Goal: Task Accomplishment & Management: Use online tool/utility

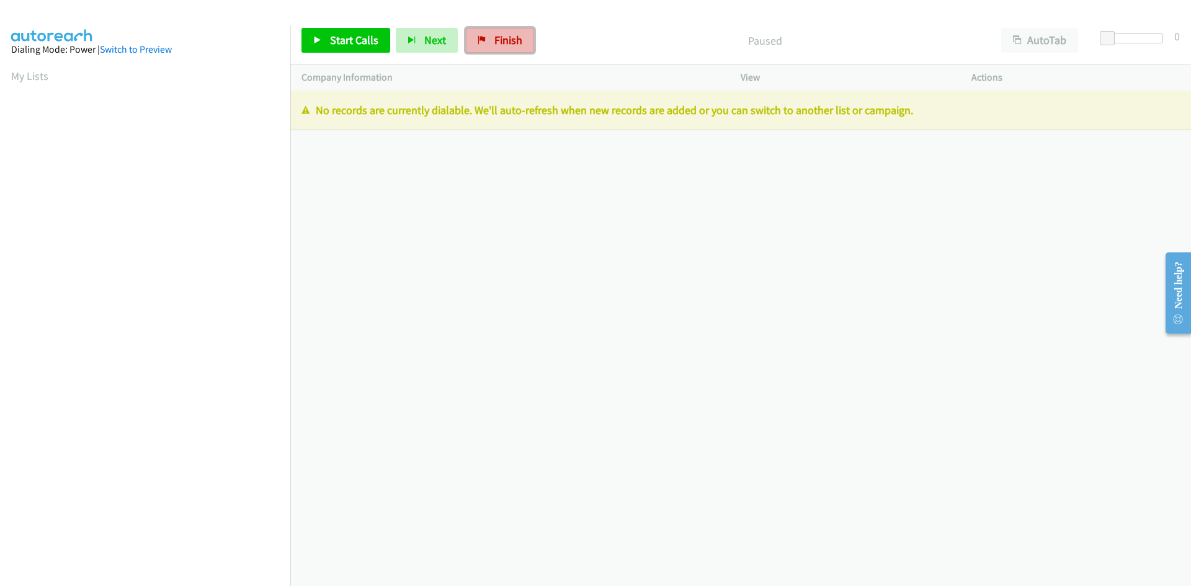
click at [495, 37] on span "Finish" at bounding box center [509, 40] width 28 height 14
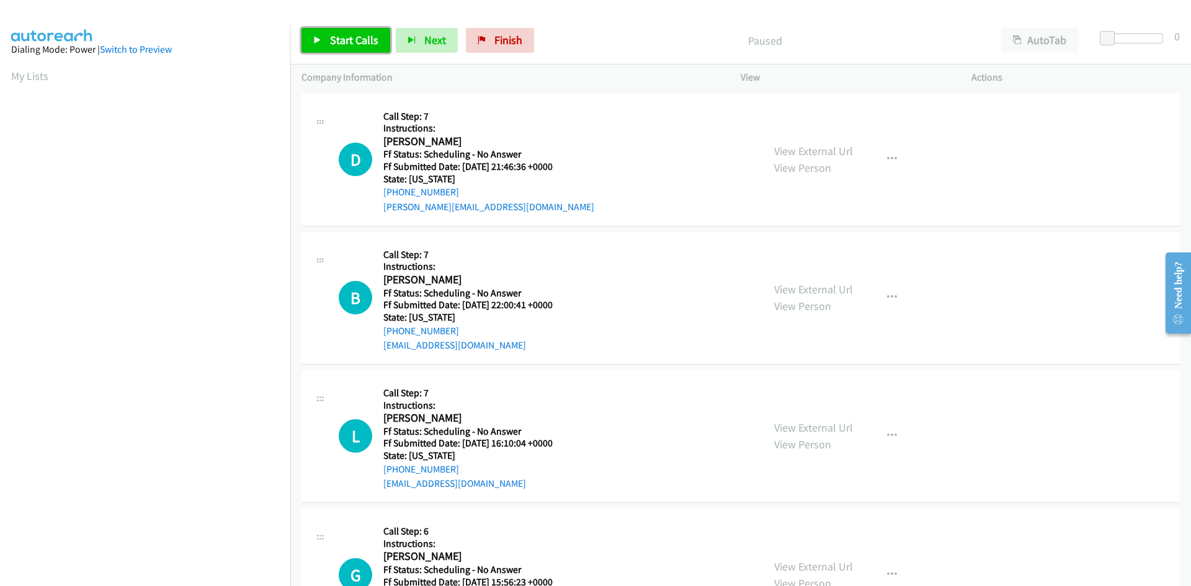
click at [364, 42] on span "Start Calls" at bounding box center [354, 40] width 48 height 14
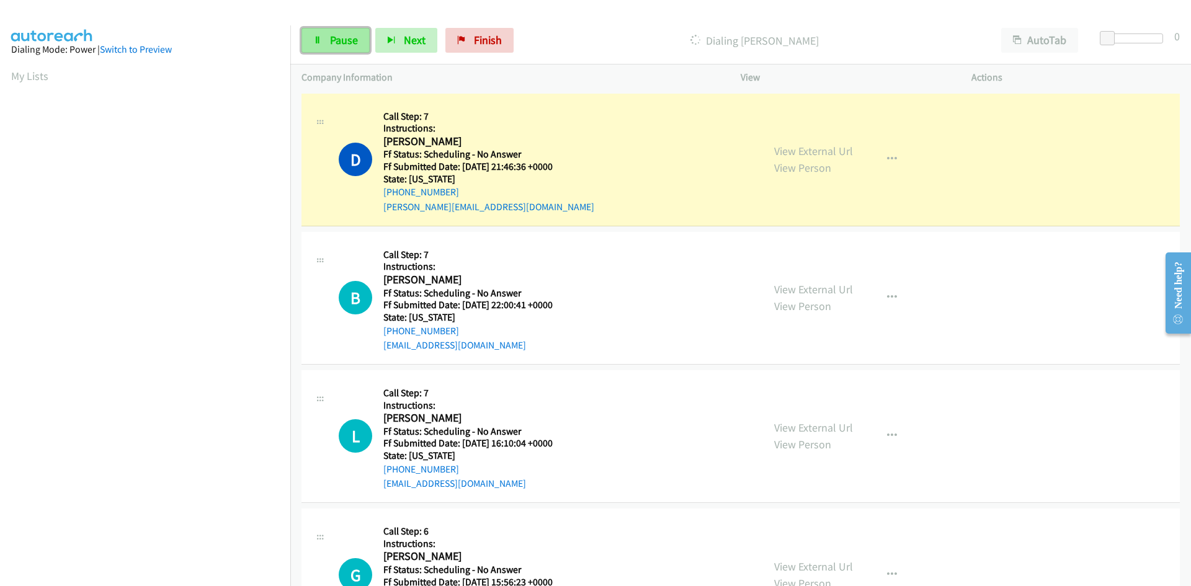
click at [328, 44] on link "Pause" at bounding box center [336, 40] width 68 height 25
click at [328, 44] on link "Start Calls" at bounding box center [346, 40] width 89 height 25
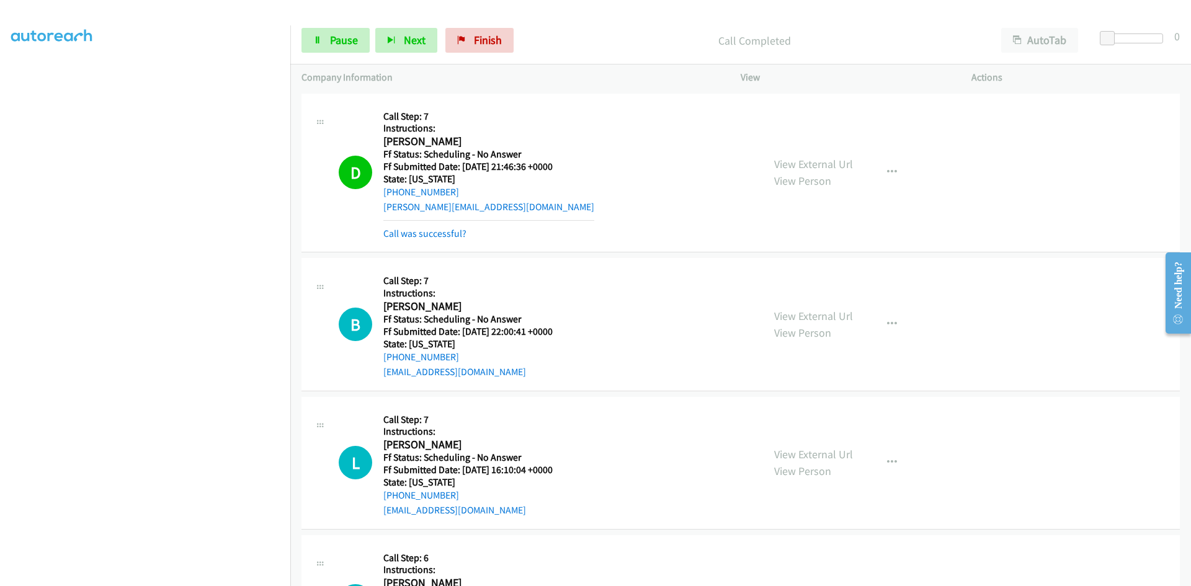
click at [825, 155] on div "View External Url View Person View External Url Email Schedule/Manage Callback …" at bounding box center [884, 173] width 242 height 137
click at [410, 238] on link "Call was successful?" at bounding box center [424, 234] width 83 height 12
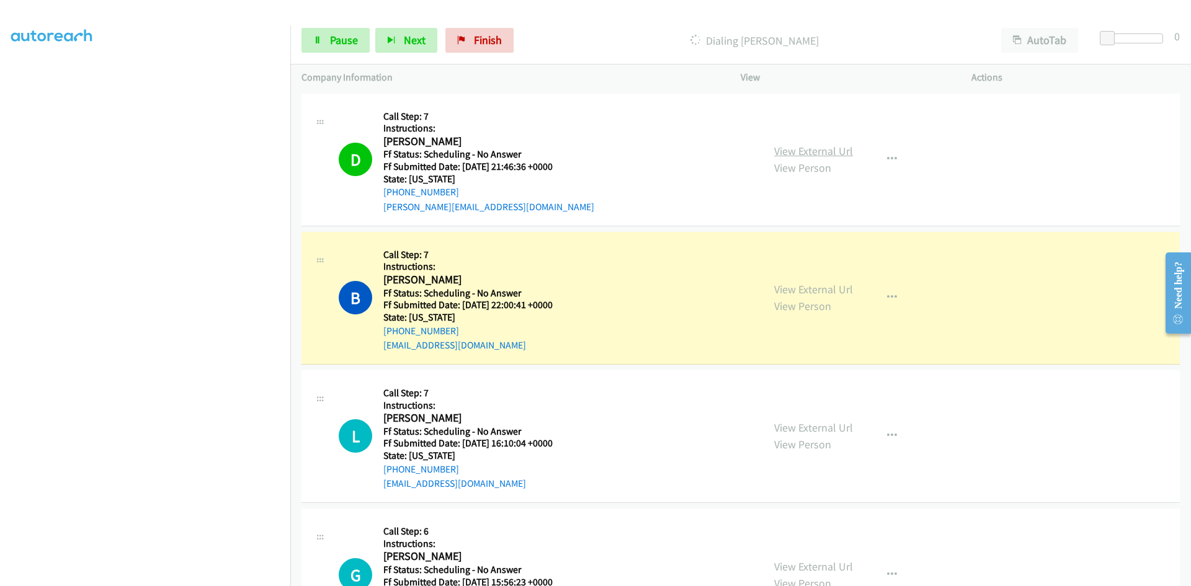
click at [846, 148] on link "View External Url" at bounding box center [813, 151] width 79 height 14
click at [791, 288] on link "View External Url" at bounding box center [813, 289] width 79 height 14
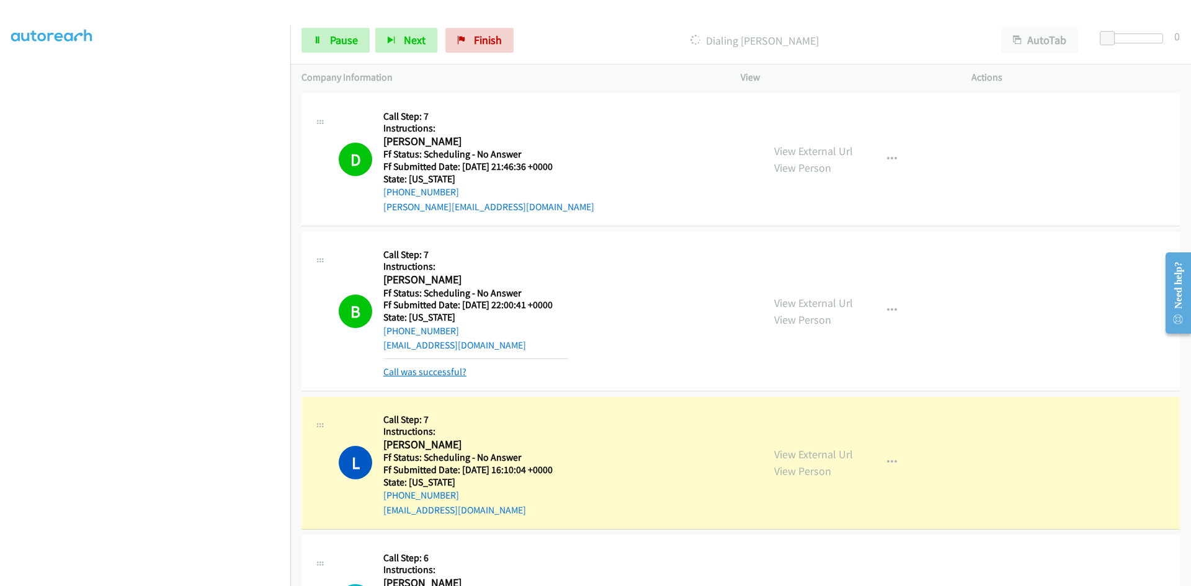
click at [390, 375] on link "Call was successful?" at bounding box center [424, 372] width 83 height 12
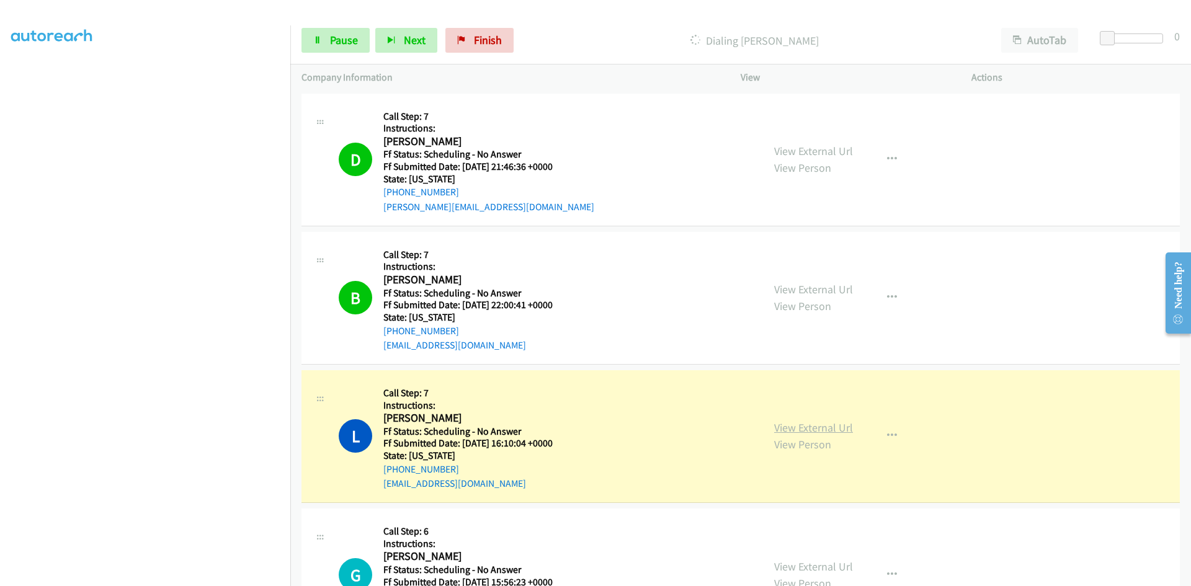
click at [833, 429] on link "View External Url" at bounding box center [813, 428] width 79 height 14
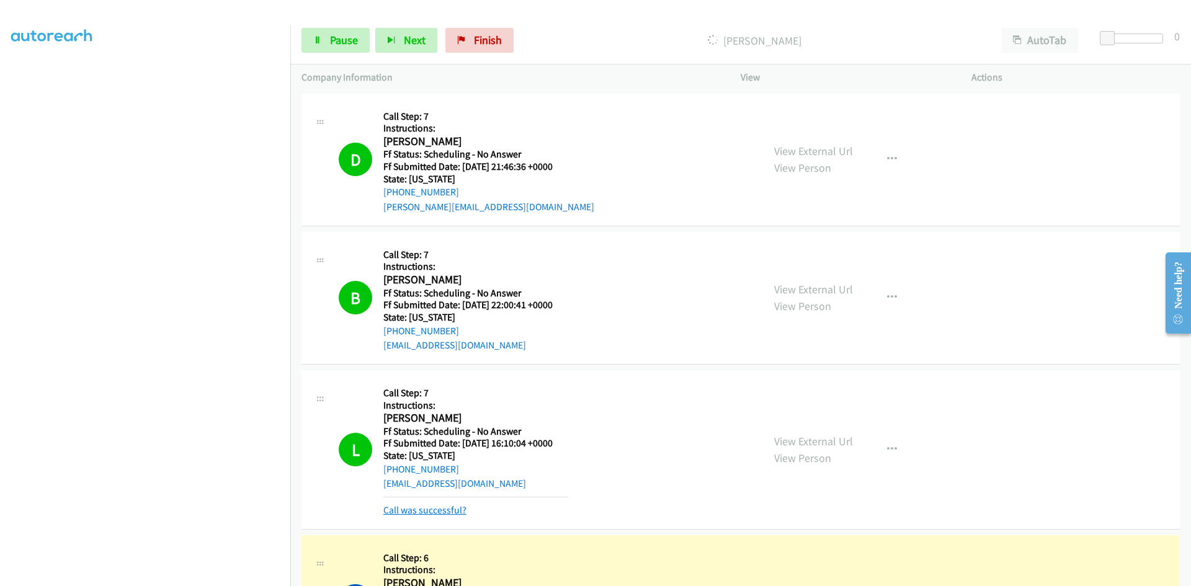
click at [455, 513] on link "Call was successful?" at bounding box center [424, 510] width 83 height 12
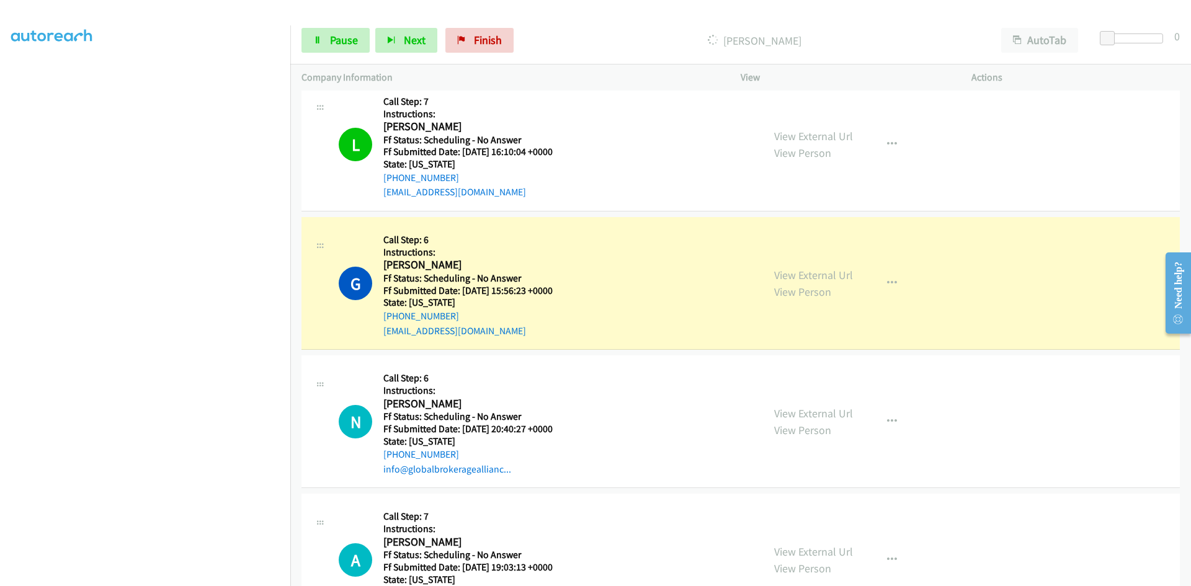
scroll to position [310, 0]
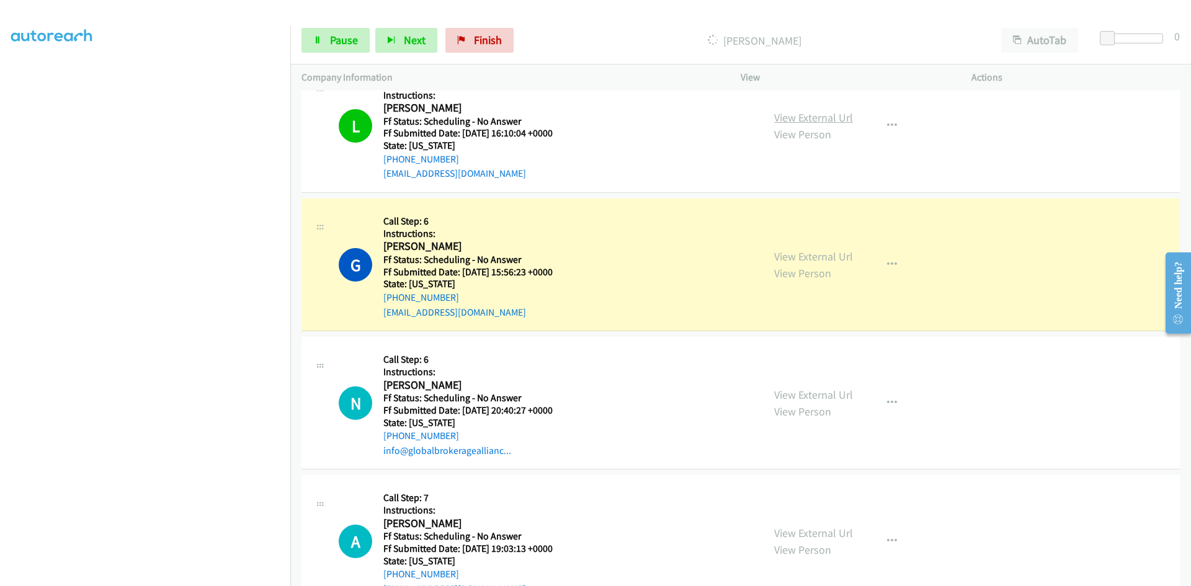
click at [817, 121] on link "View External Url" at bounding box center [813, 117] width 79 height 14
click at [825, 258] on link "View External Url" at bounding box center [813, 256] width 79 height 14
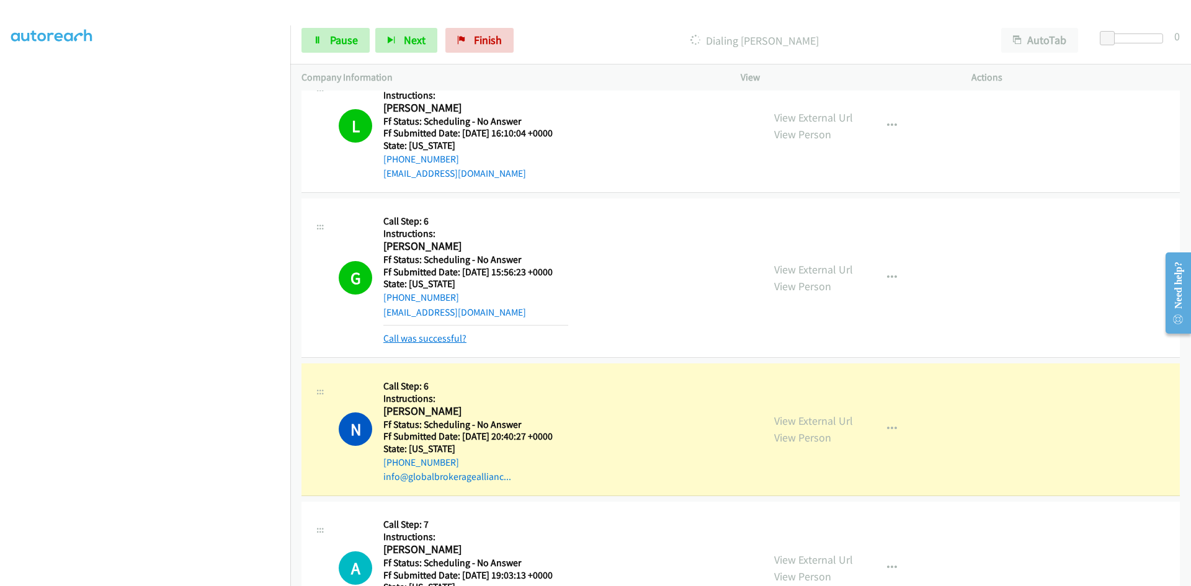
click at [459, 340] on link "Call was successful?" at bounding box center [424, 339] width 83 height 12
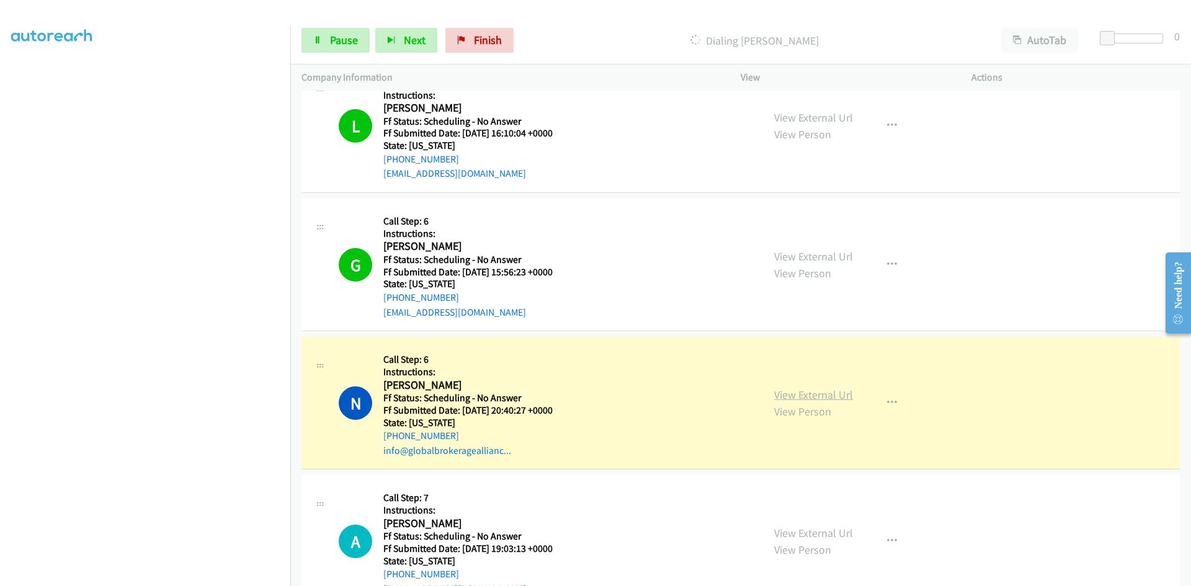
click at [810, 392] on link "View External Url" at bounding box center [813, 395] width 79 height 14
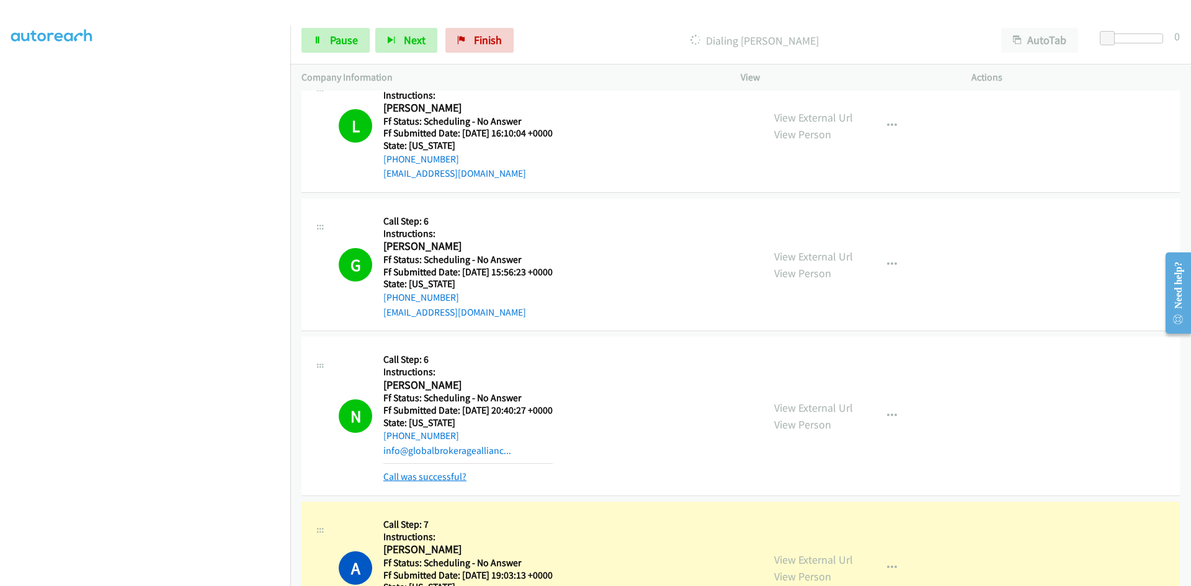
click at [451, 475] on link "Call was successful?" at bounding box center [424, 477] width 83 height 12
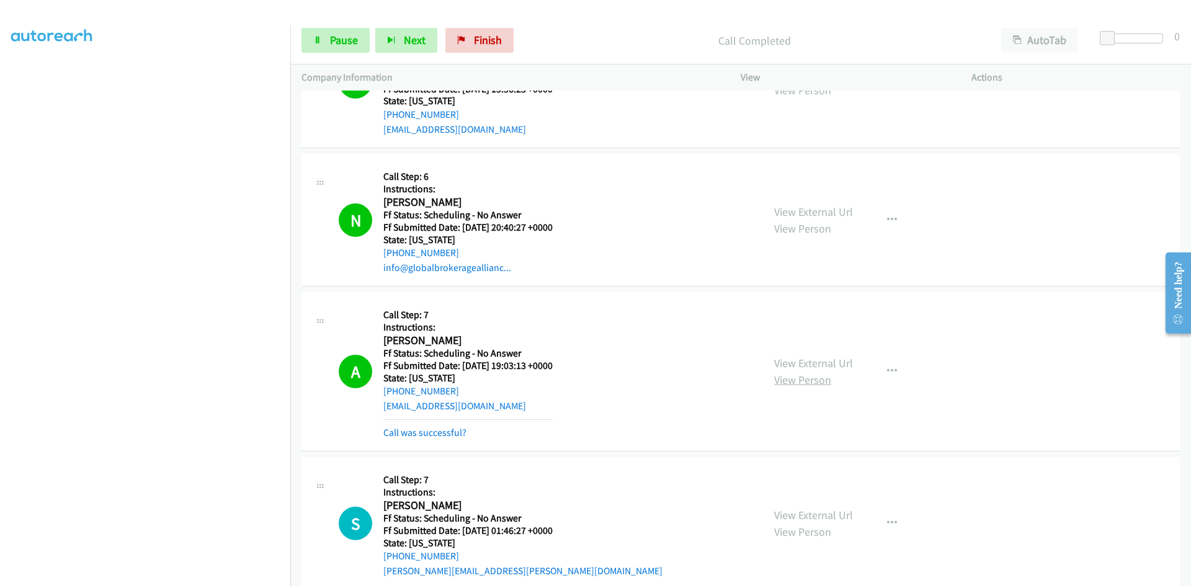
scroll to position [496, 0]
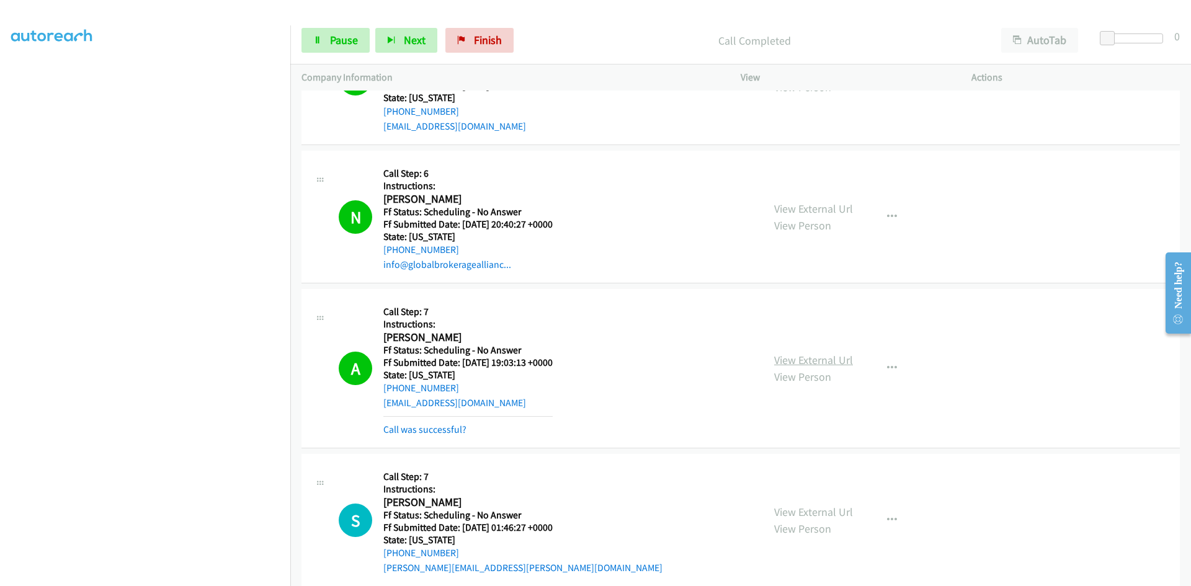
click at [836, 359] on link "View External Url" at bounding box center [813, 360] width 79 height 14
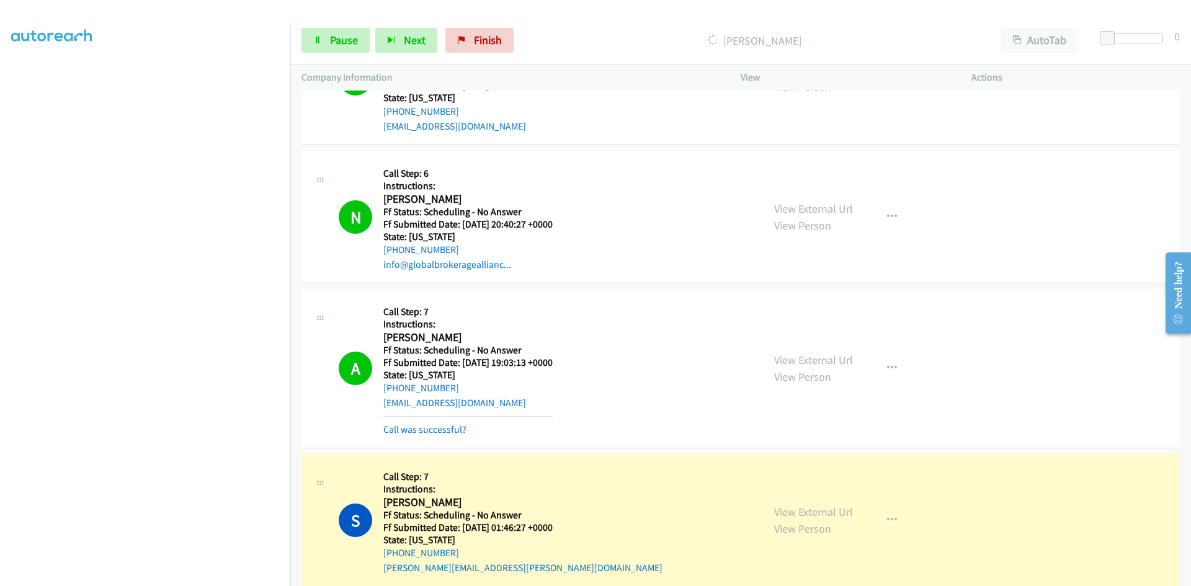
scroll to position [621, 0]
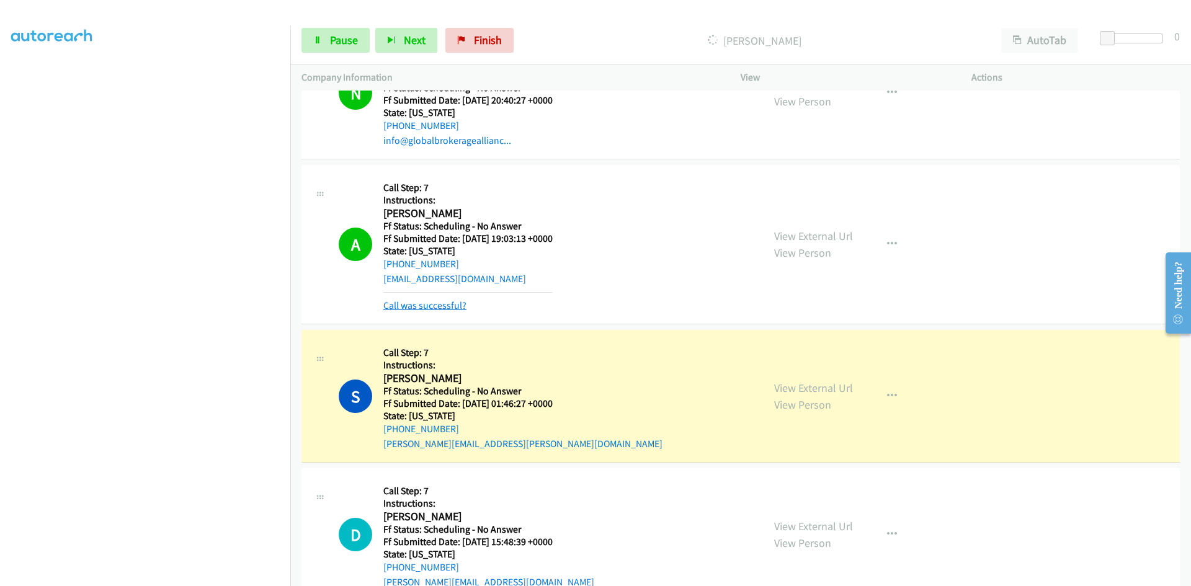
click at [448, 307] on link "Call was successful?" at bounding box center [424, 306] width 83 height 12
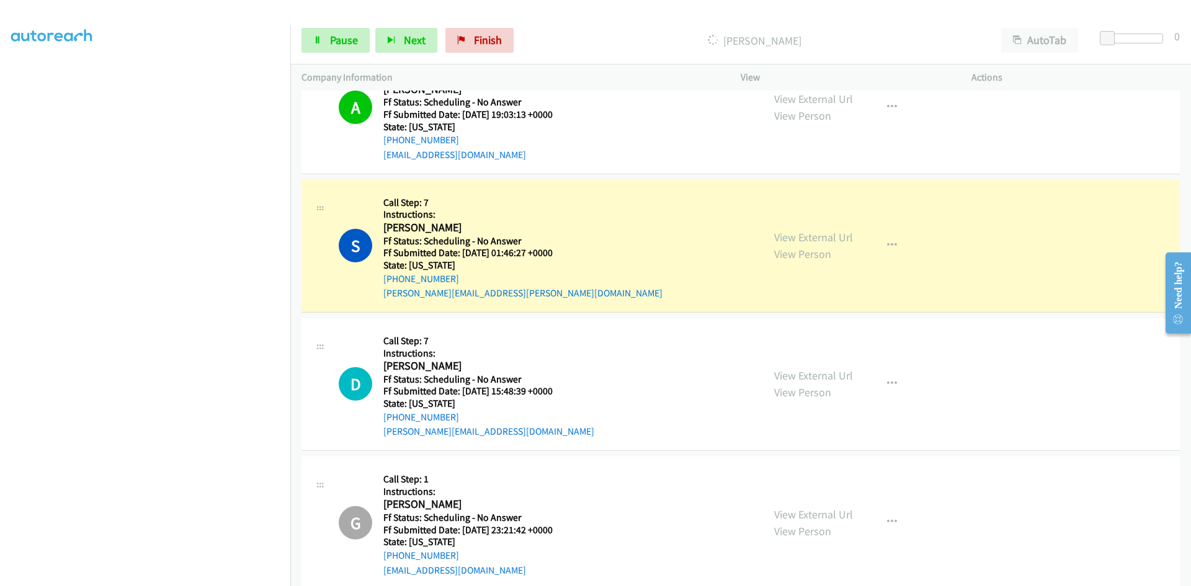
scroll to position [807, 0]
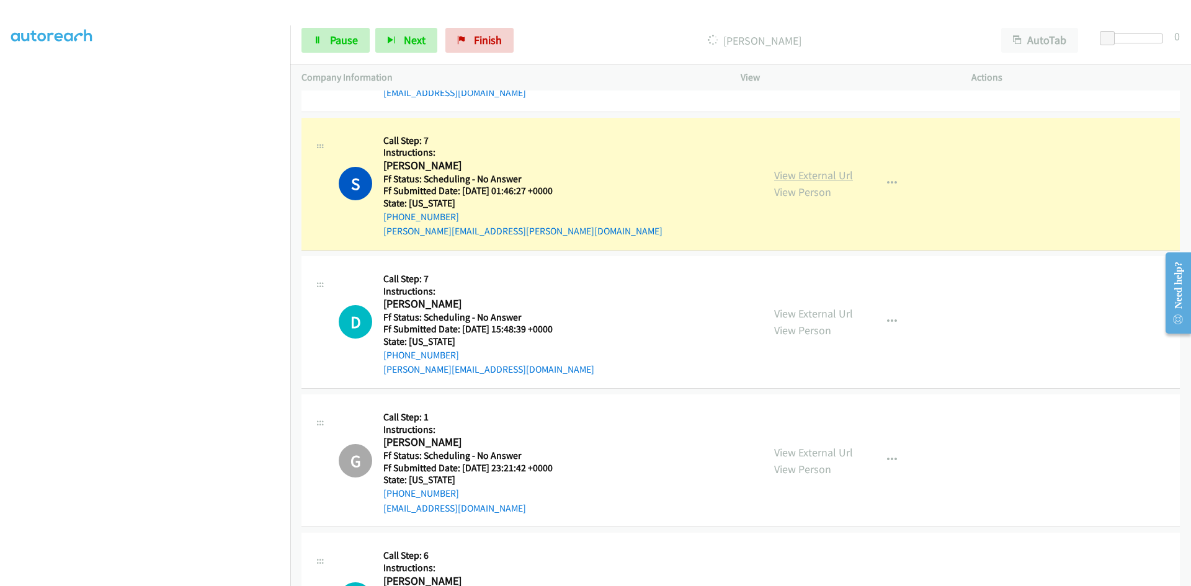
click at [847, 176] on link "View External Url" at bounding box center [813, 175] width 79 height 14
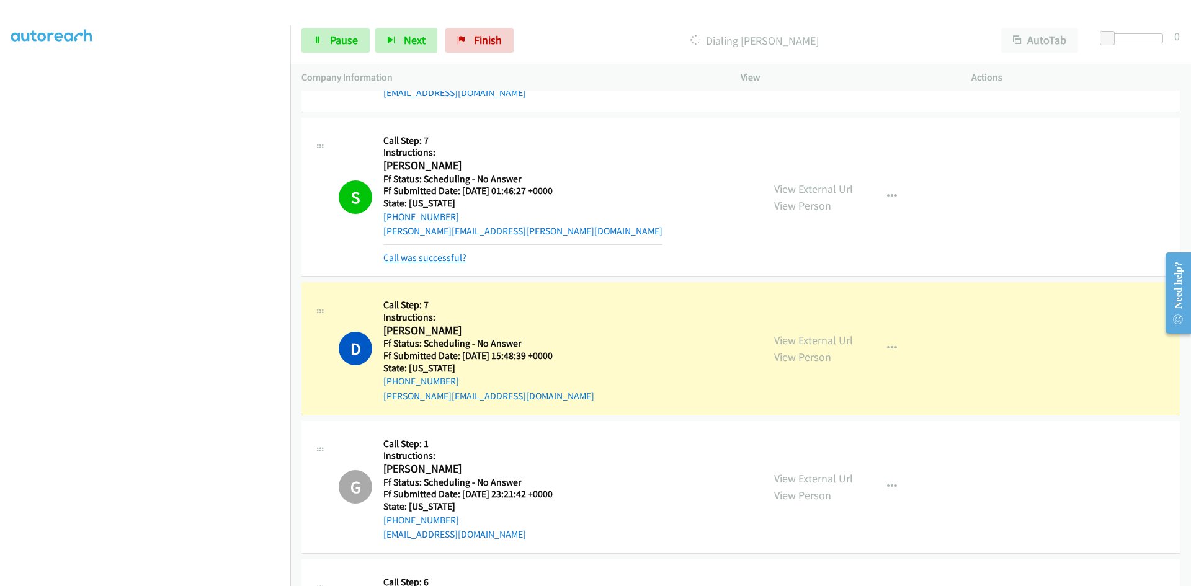
click at [451, 262] on link "Call was successful?" at bounding box center [424, 258] width 83 height 12
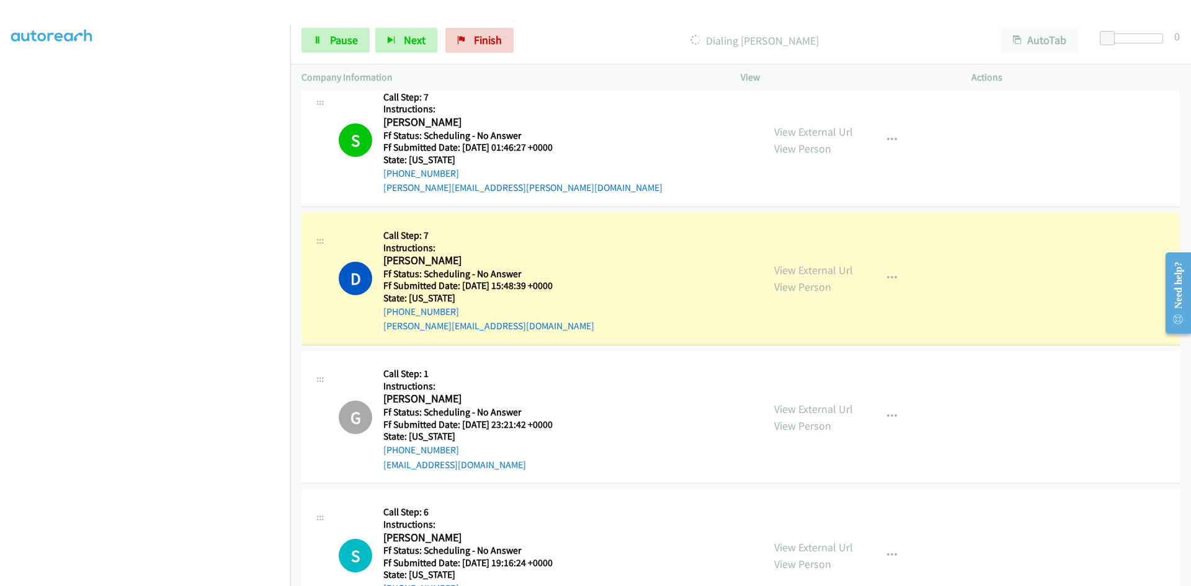
scroll to position [993, 0]
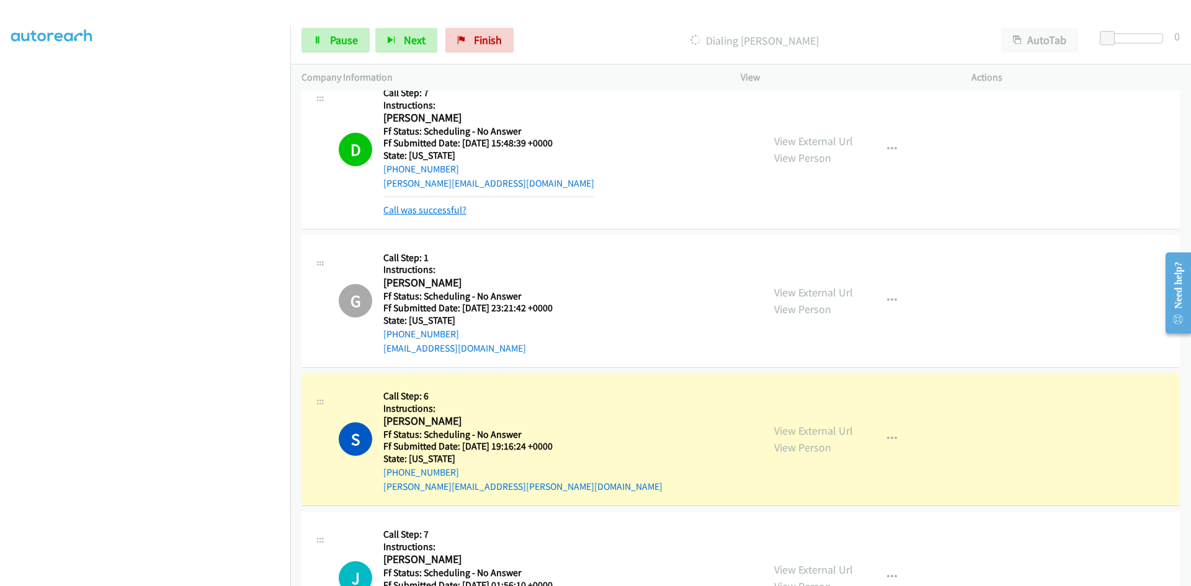
click at [437, 212] on link "Call was successful?" at bounding box center [424, 210] width 83 height 12
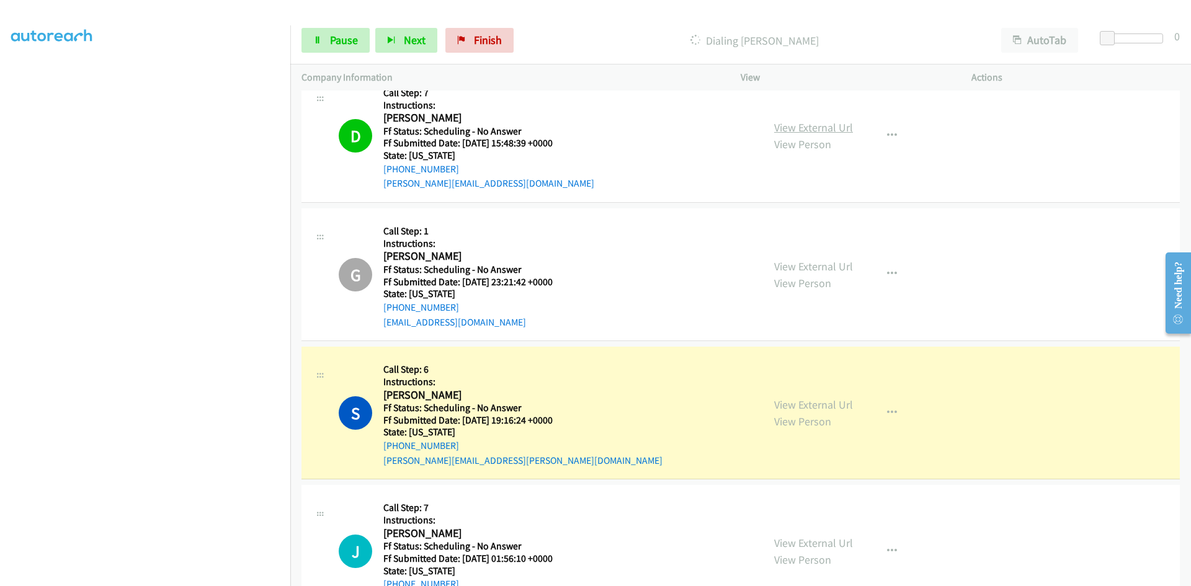
click at [821, 125] on link "View External Url" at bounding box center [813, 127] width 79 height 14
click at [815, 408] on link "View External Url" at bounding box center [813, 405] width 79 height 14
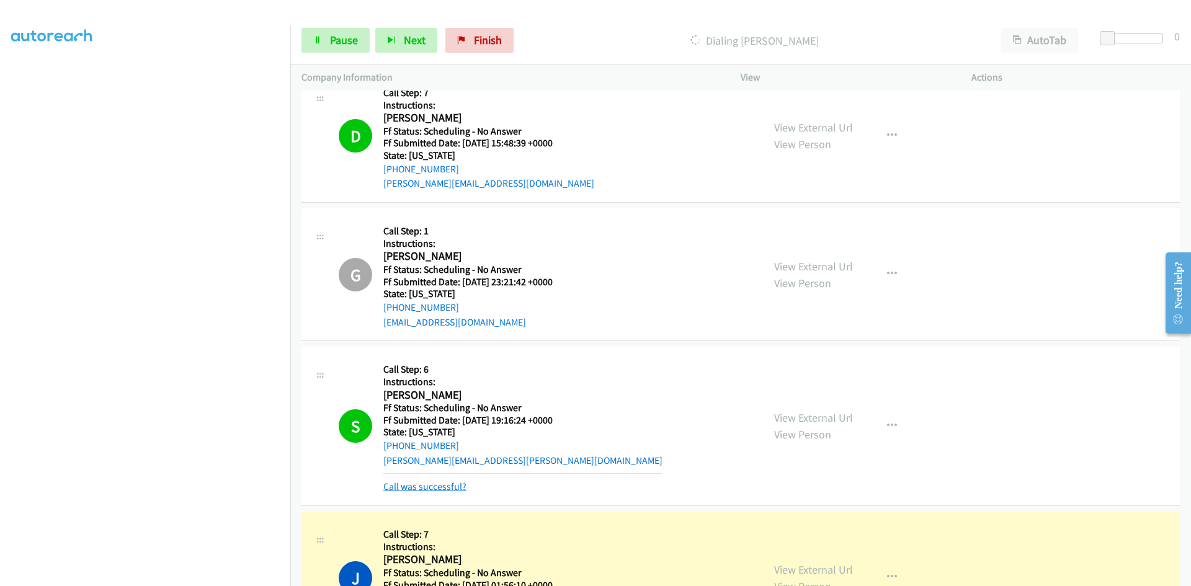
click at [441, 487] on link "Call was successful?" at bounding box center [424, 487] width 83 height 12
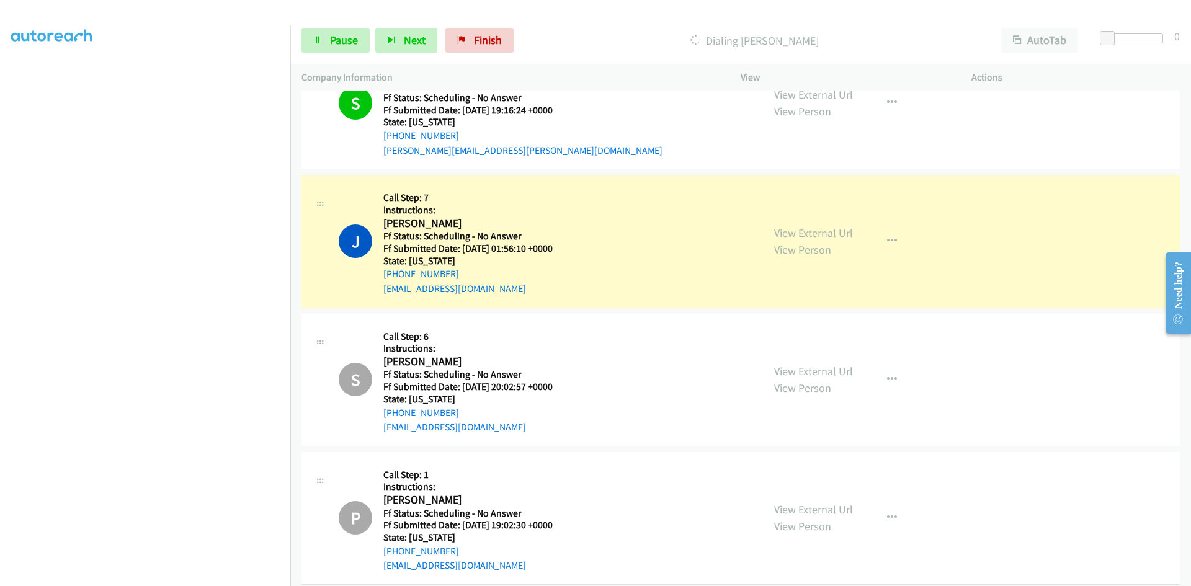
scroll to position [1365, 0]
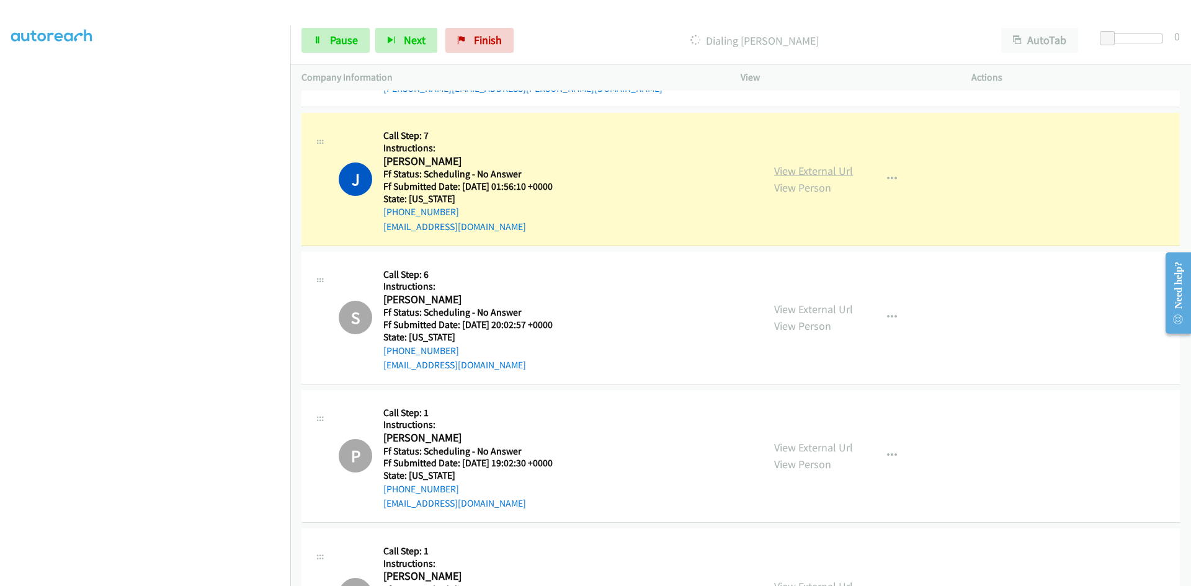
click at [831, 168] on link "View External Url" at bounding box center [813, 171] width 79 height 14
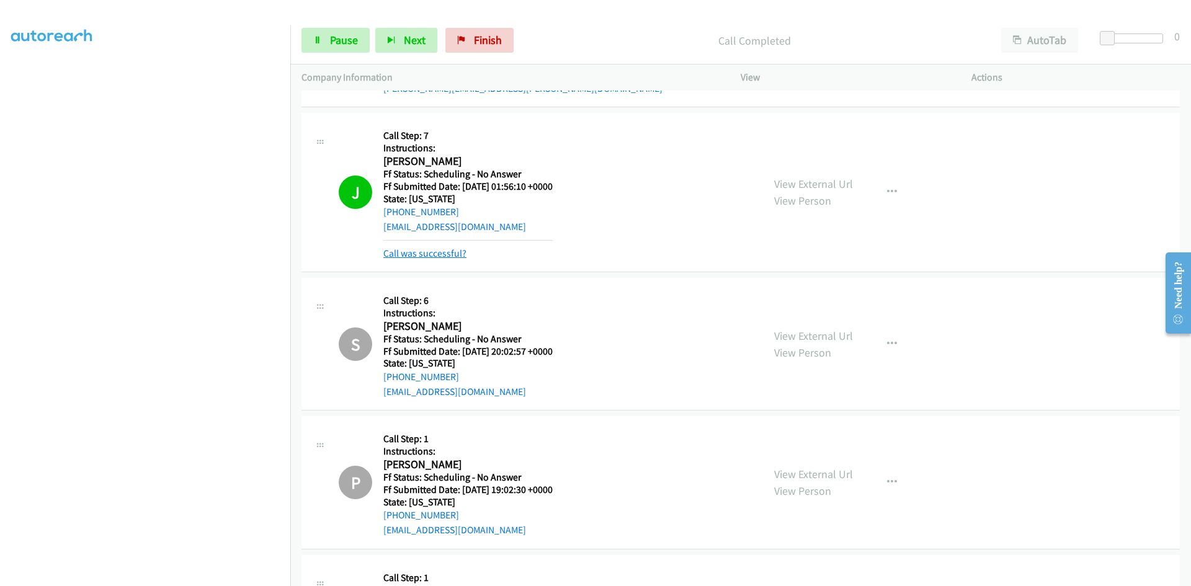
click at [419, 256] on link "Call was successful?" at bounding box center [424, 254] width 83 height 12
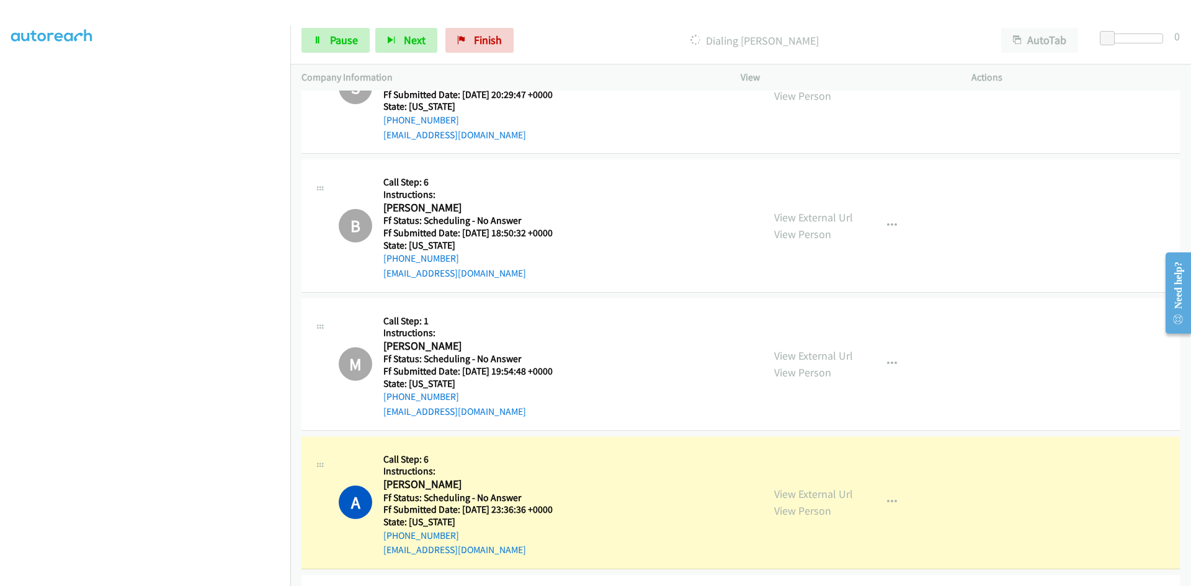
scroll to position [2172, 0]
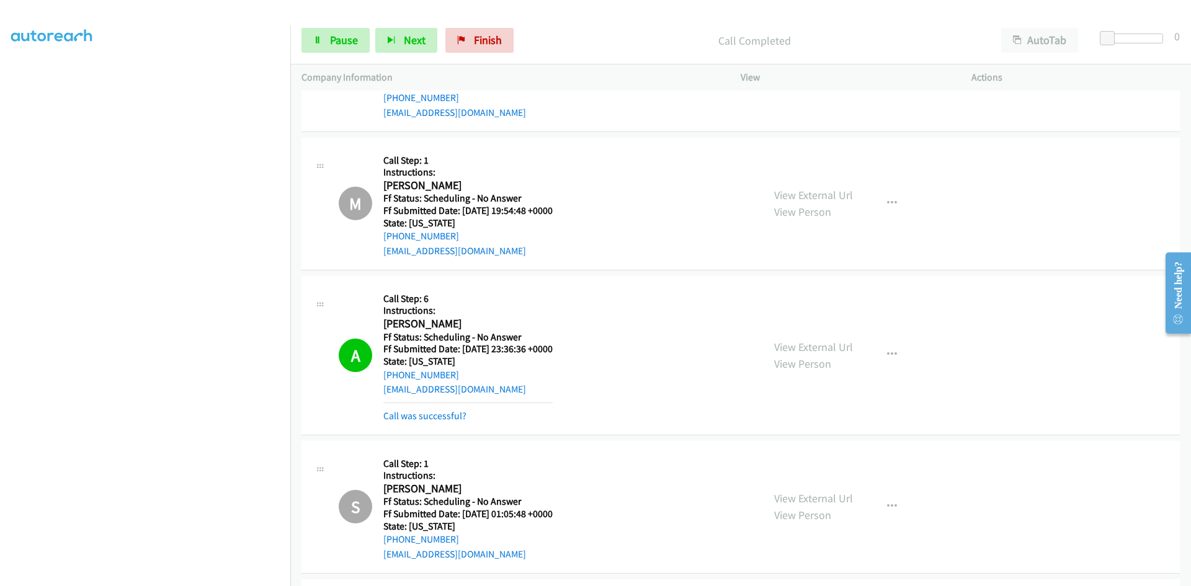
click at [814, 334] on div "View External Url View Person View External Url Email Schedule/Manage Callback …" at bounding box center [884, 355] width 242 height 137
click at [814, 350] on link "View External Url" at bounding box center [813, 347] width 79 height 14
click at [455, 416] on link "Call was successful?" at bounding box center [424, 416] width 83 height 12
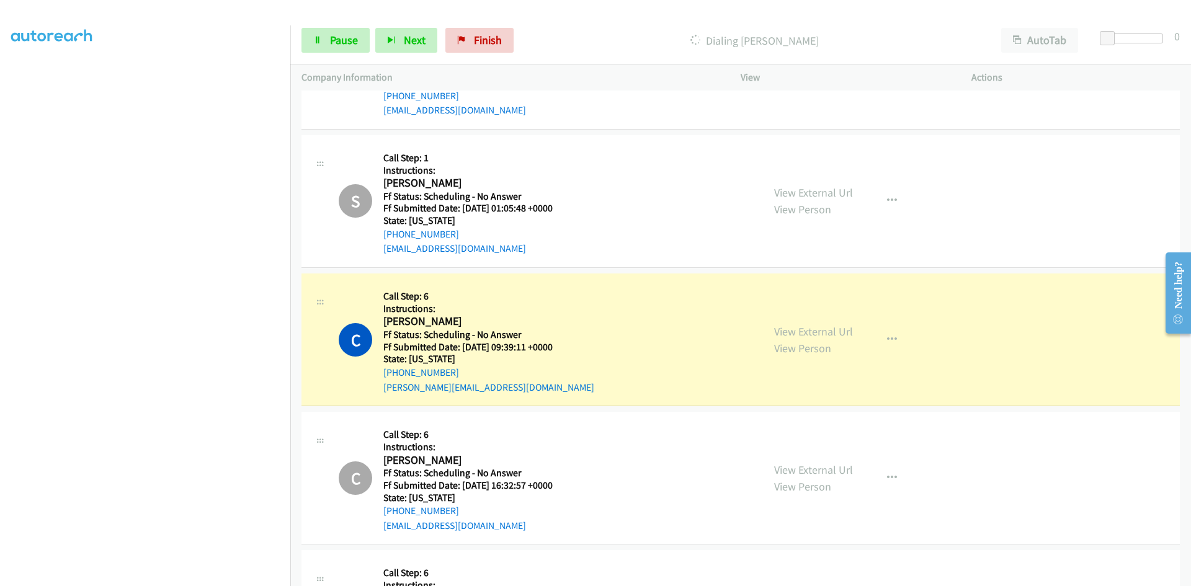
scroll to position [2482, 0]
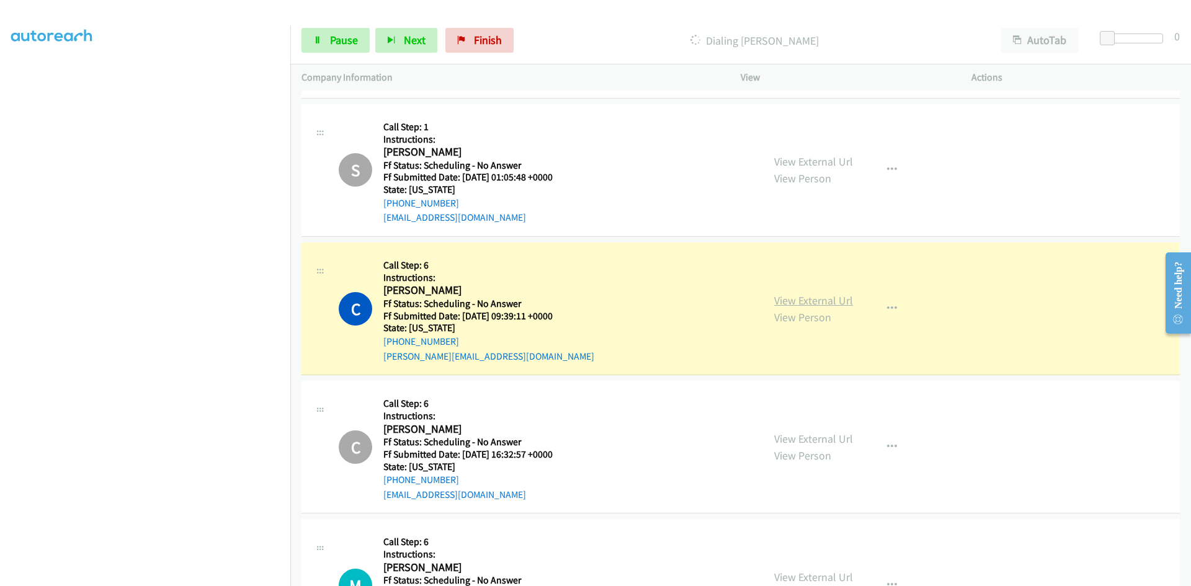
click at [825, 302] on link "View External Url" at bounding box center [813, 301] width 79 height 14
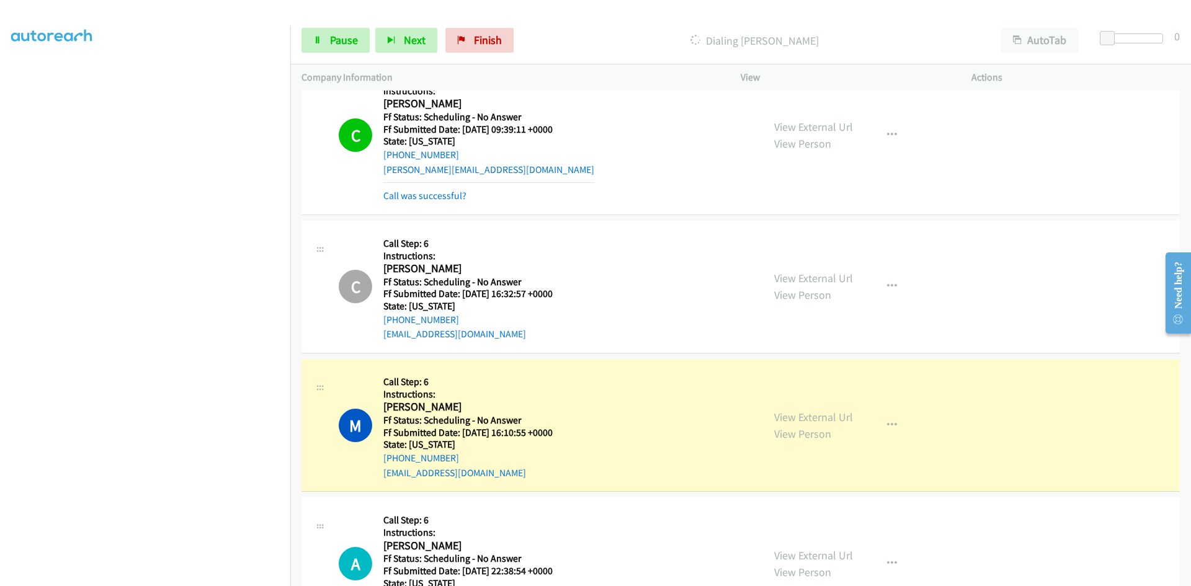
scroll to position [2730, 0]
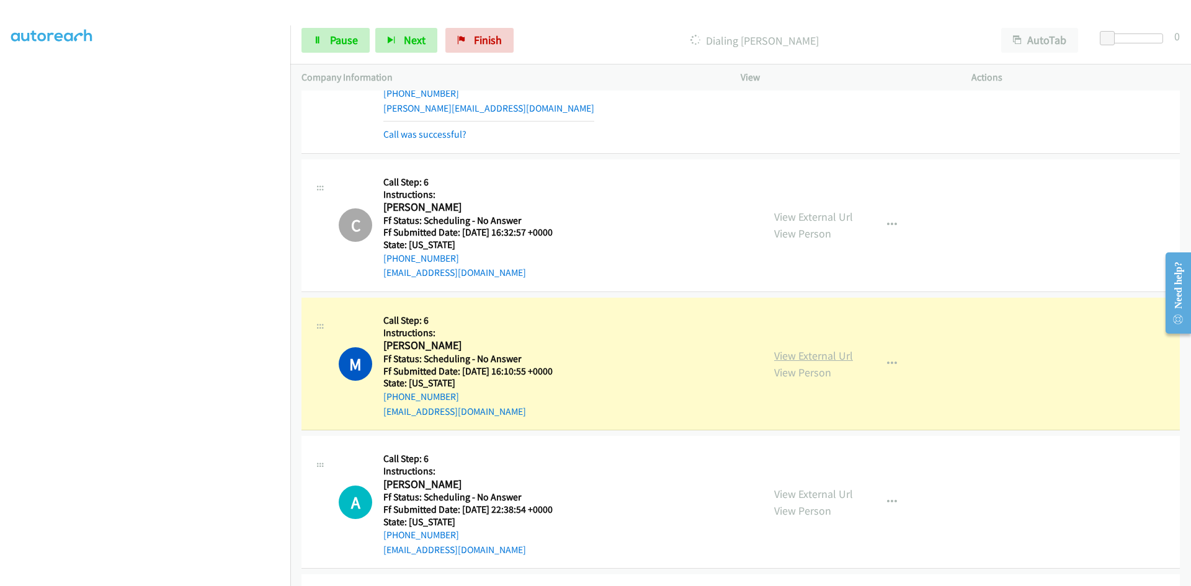
click at [840, 357] on link "View External Url" at bounding box center [813, 356] width 79 height 14
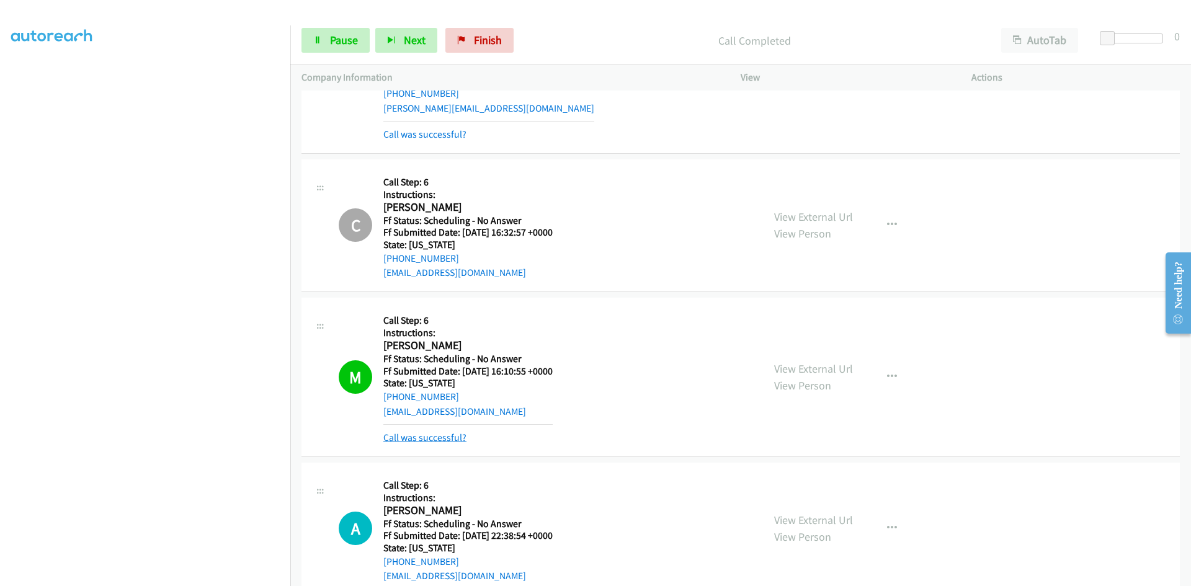
click at [452, 441] on link "Call was successful?" at bounding box center [424, 438] width 83 height 12
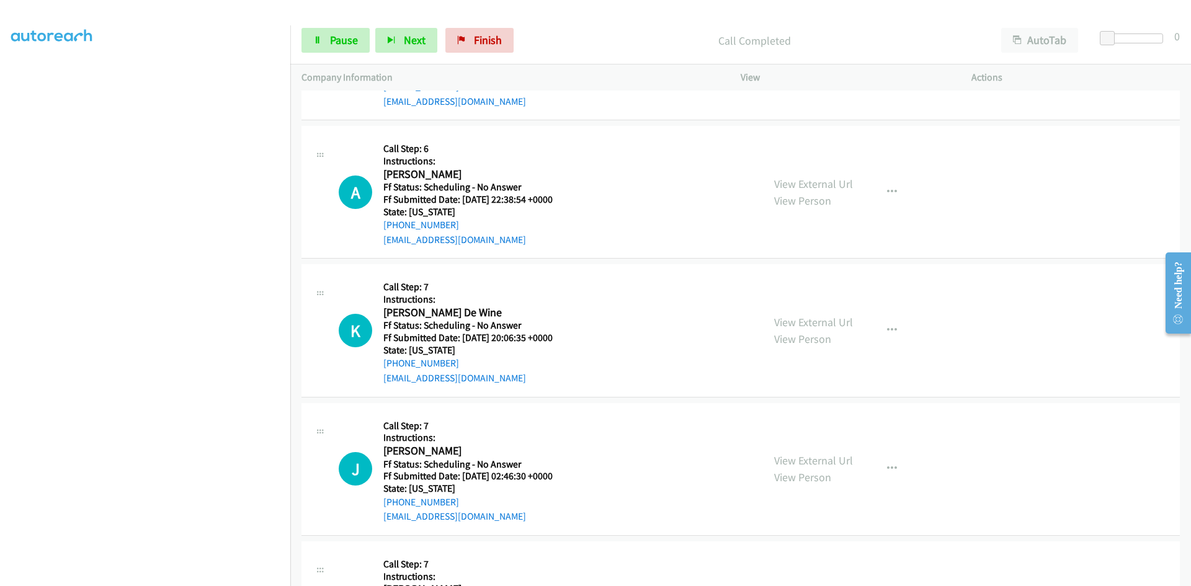
scroll to position [3103, 0]
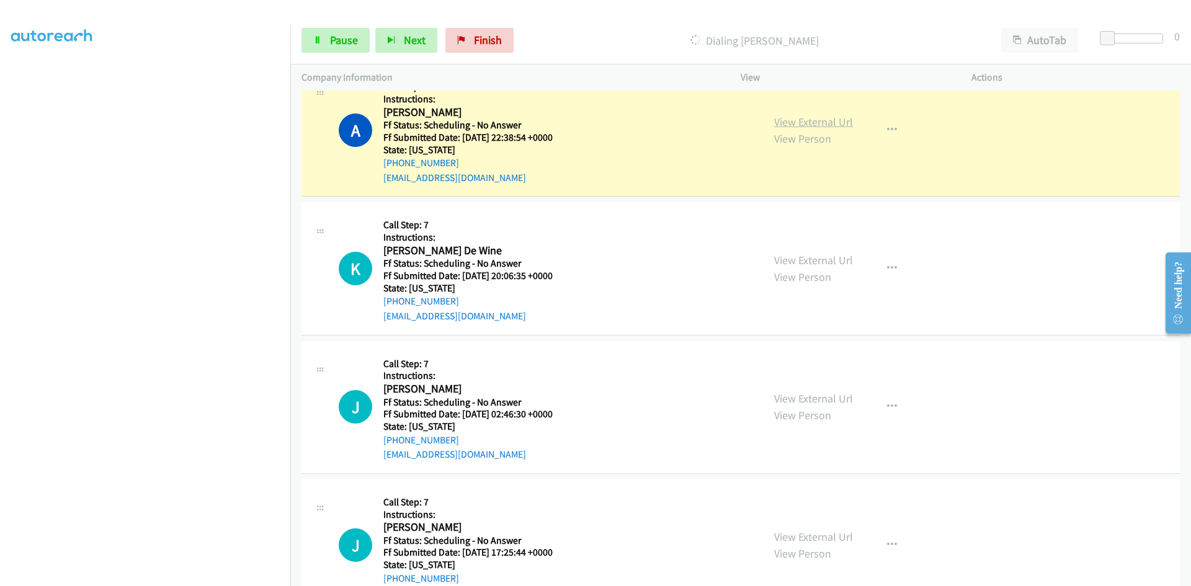
click at [830, 121] on link "View External Url" at bounding box center [813, 122] width 79 height 14
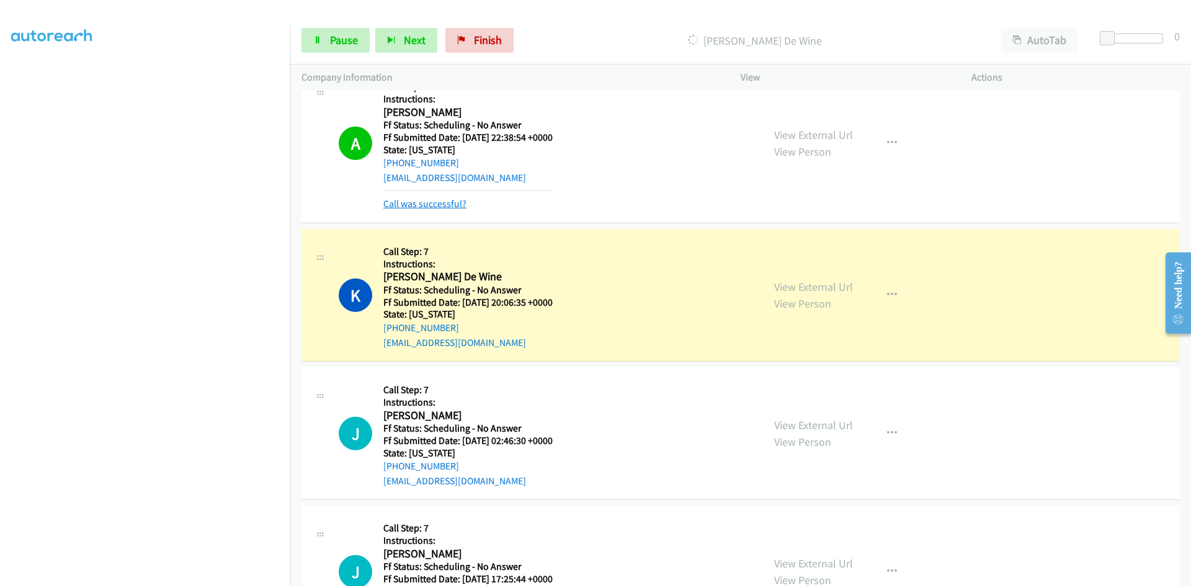
click at [444, 205] on link "Call was successful?" at bounding box center [424, 204] width 83 height 12
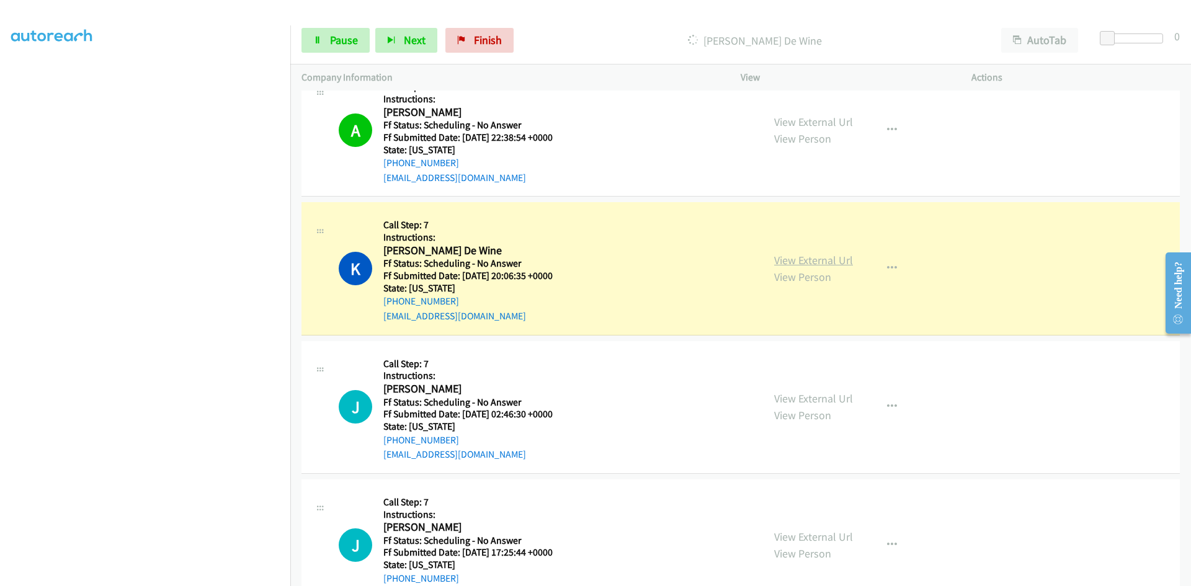
click at [780, 260] on link "View External Url" at bounding box center [813, 260] width 79 height 14
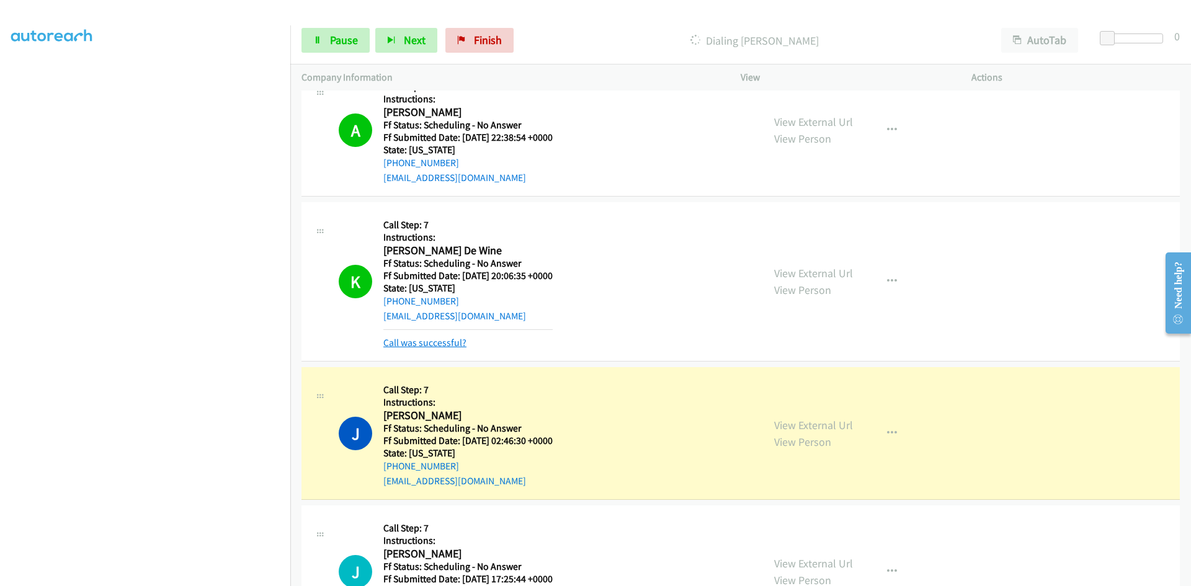
click at [446, 346] on link "Call was successful?" at bounding box center [424, 343] width 83 height 12
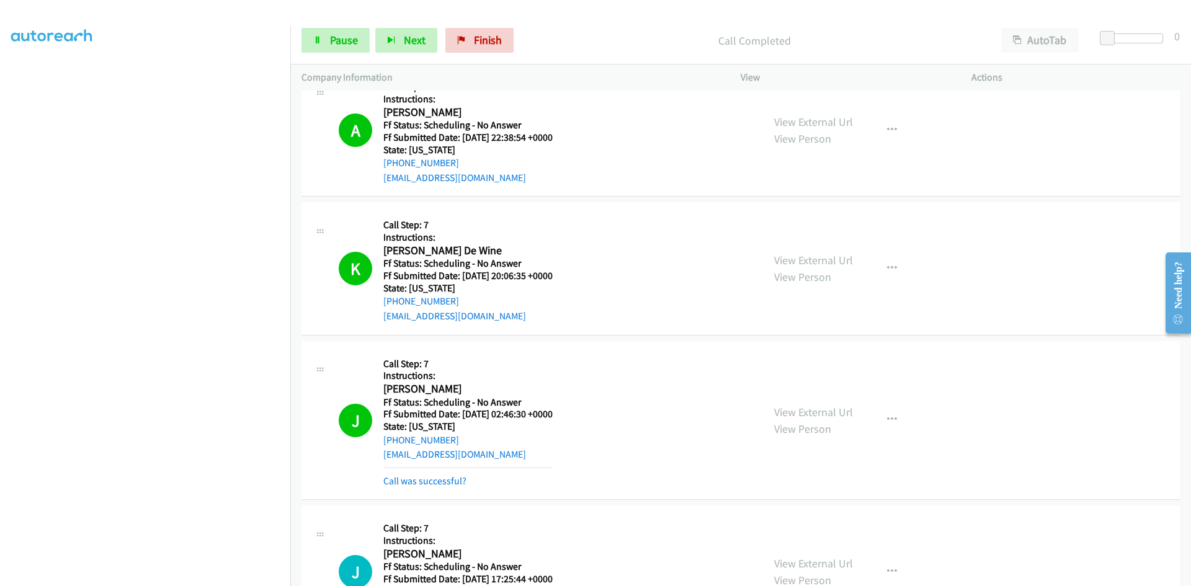
click at [798, 399] on div "View External Url View Person View External Url Email Schedule/Manage Callback …" at bounding box center [884, 420] width 242 height 137
click at [798, 413] on link "View External Url" at bounding box center [813, 412] width 79 height 14
click at [436, 482] on link "Call was successful?" at bounding box center [424, 481] width 83 height 12
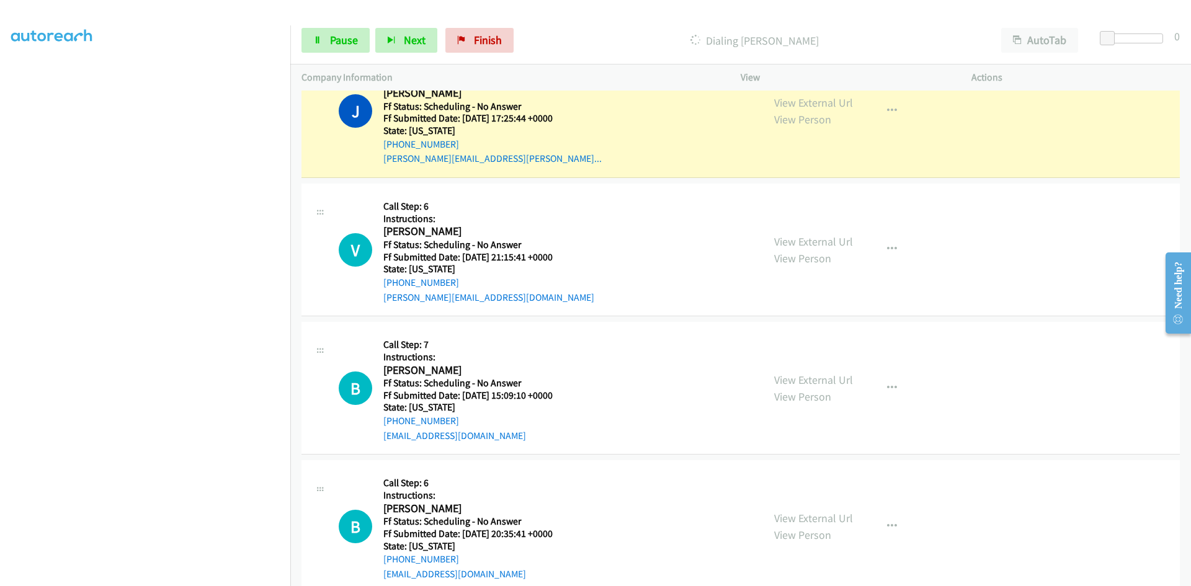
scroll to position [3551, 0]
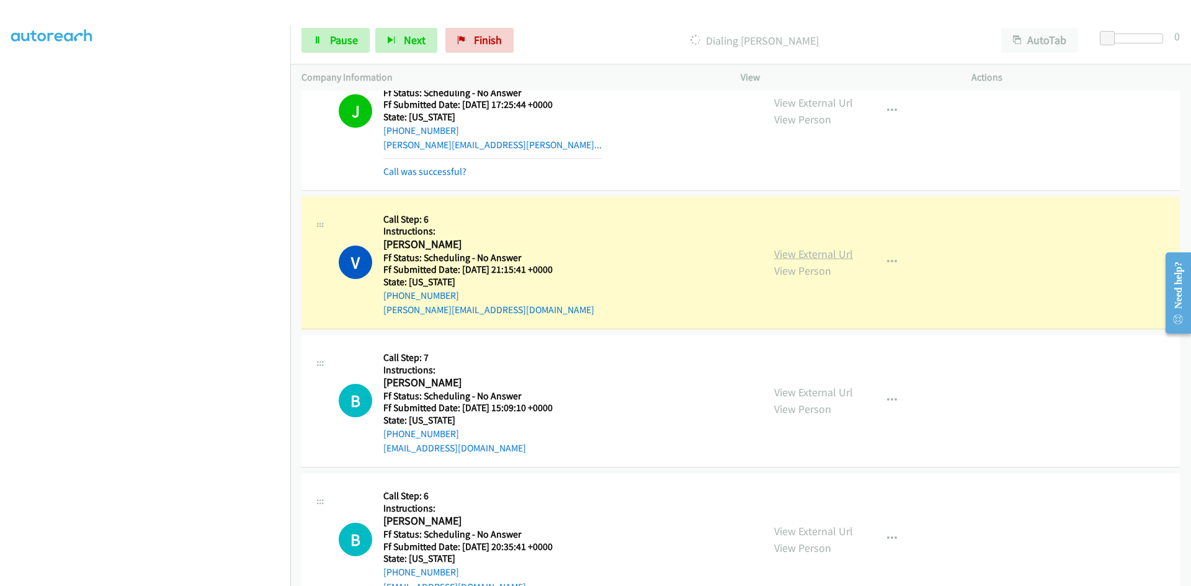
click at [823, 254] on link "View External Url" at bounding box center [813, 254] width 79 height 14
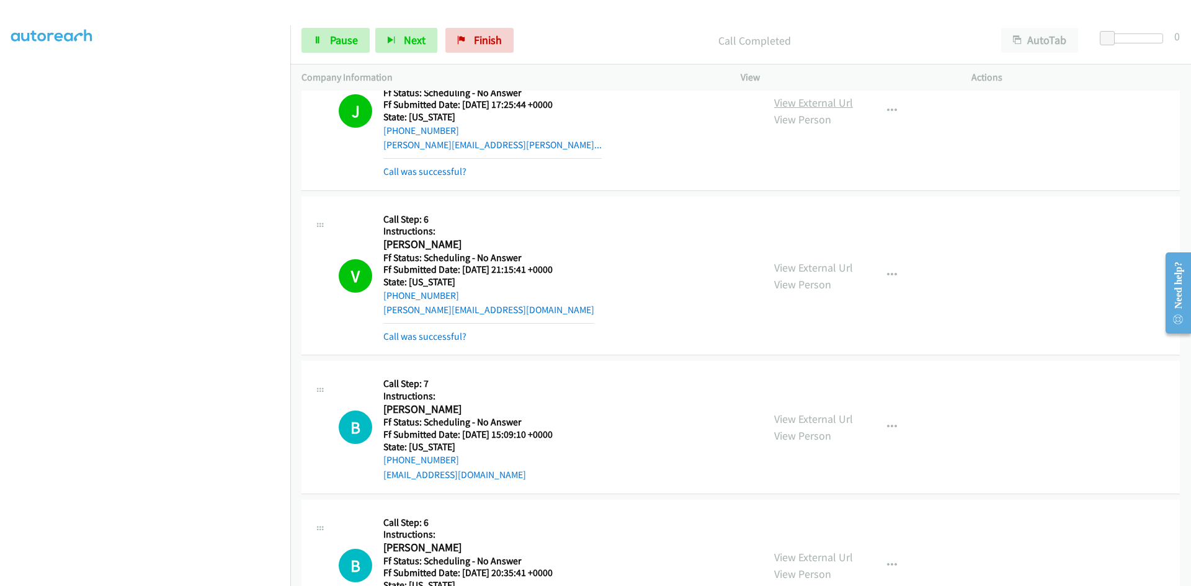
click at [837, 100] on link "View External Url" at bounding box center [813, 103] width 79 height 14
click at [461, 175] on link "Call was successful?" at bounding box center [424, 172] width 83 height 12
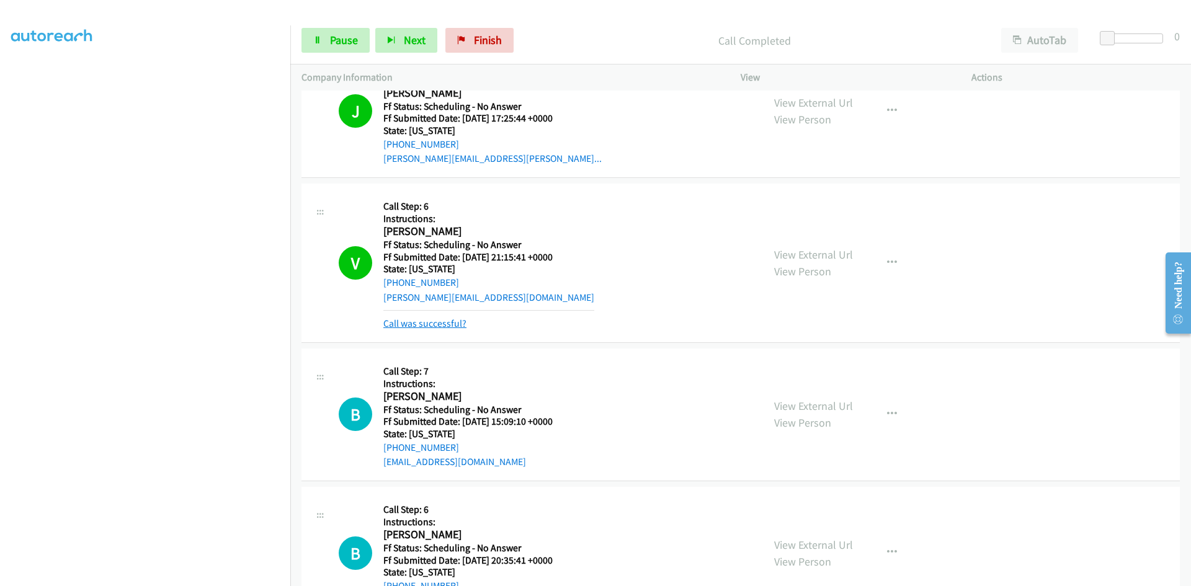
click at [447, 325] on link "Call was successful?" at bounding box center [424, 324] width 83 height 12
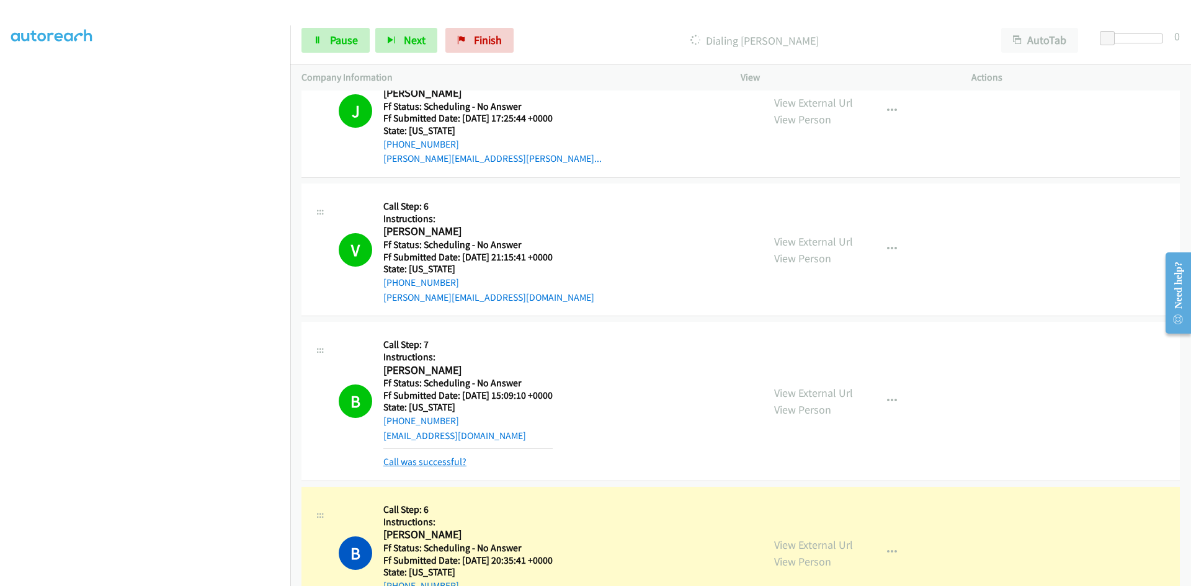
click at [419, 465] on link "Call was successful?" at bounding box center [424, 462] width 83 height 12
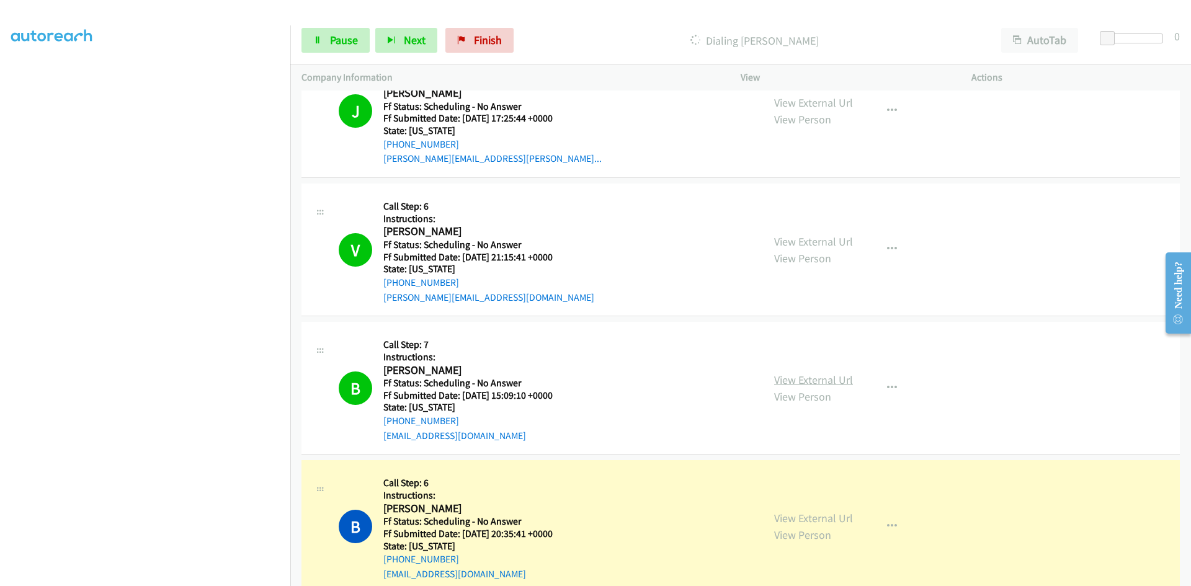
click at [817, 383] on link "View External Url" at bounding box center [813, 380] width 79 height 14
click at [840, 521] on link "View External Url" at bounding box center [813, 518] width 79 height 14
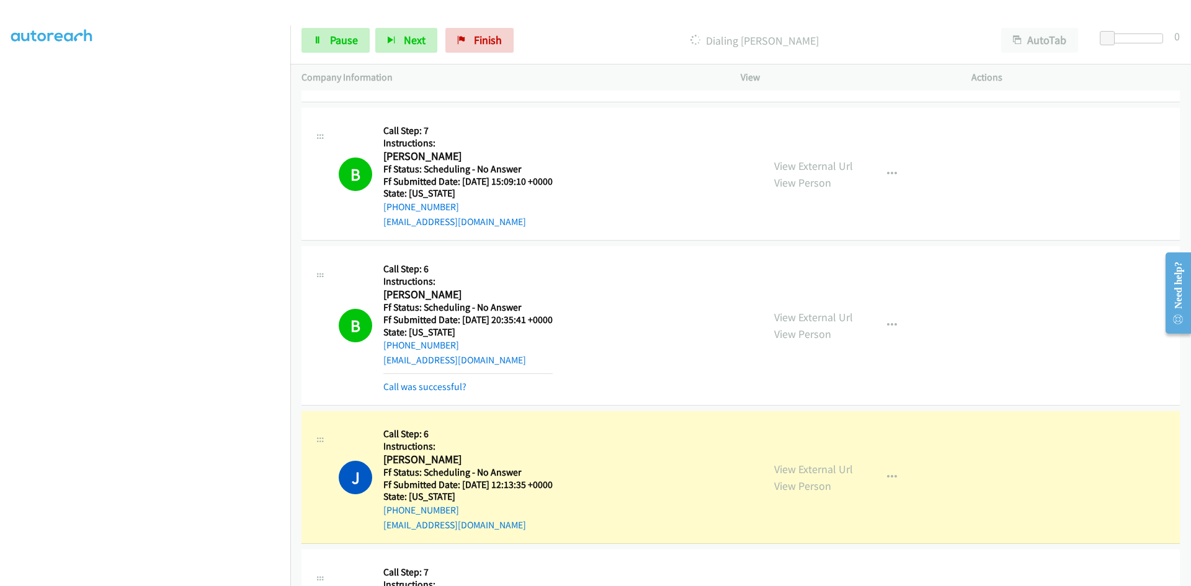
scroll to position [3847, 0]
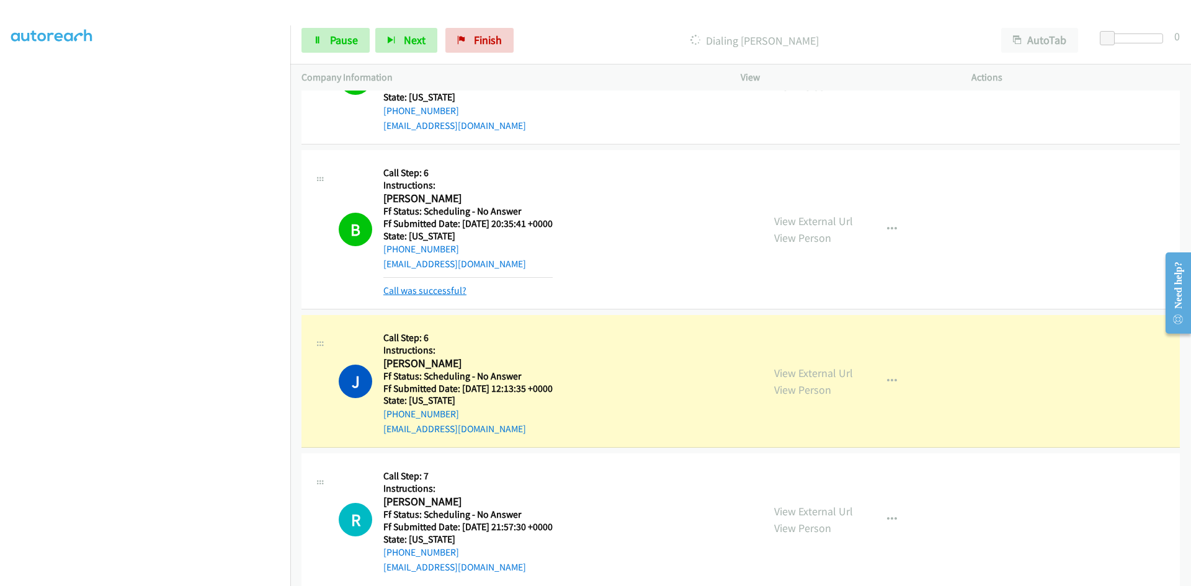
click at [423, 291] on link "Call was successful?" at bounding box center [424, 291] width 83 height 12
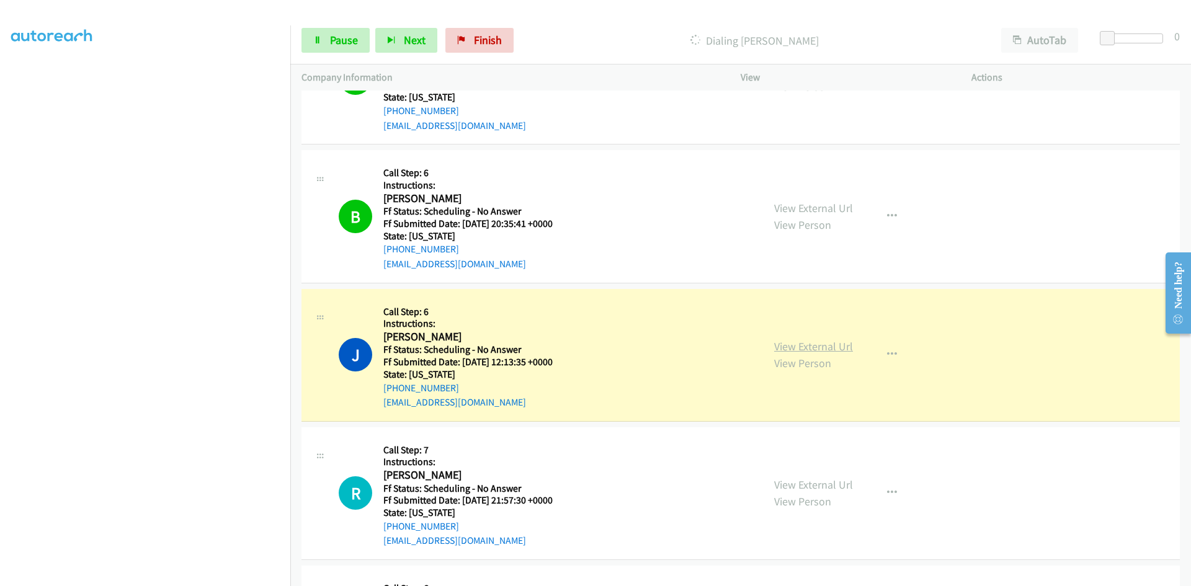
click at [844, 349] on link "View External Url" at bounding box center [813, 346] width 79 height 14
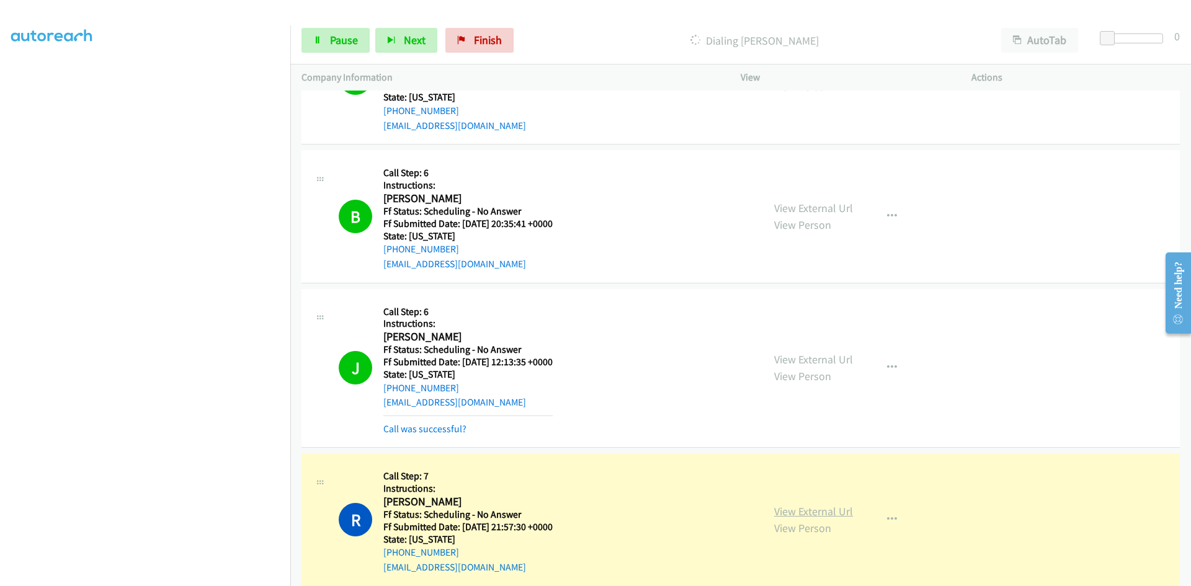
click at [802, 509] on link "View External Url" at bounding box center [813, 511] width 79 height 14
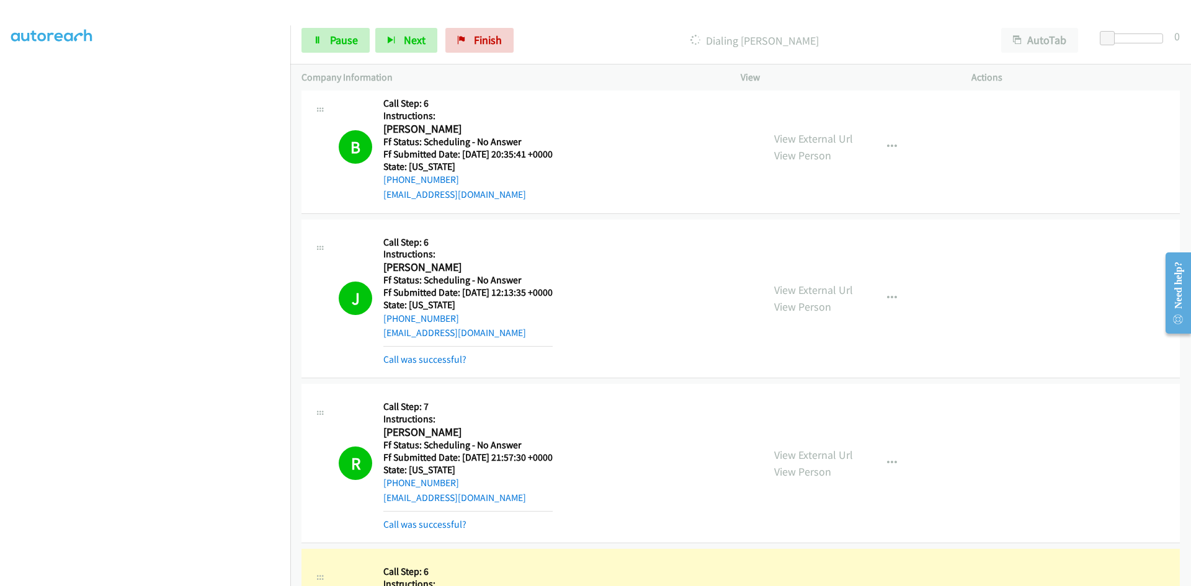
scroll to position [3909, 0]
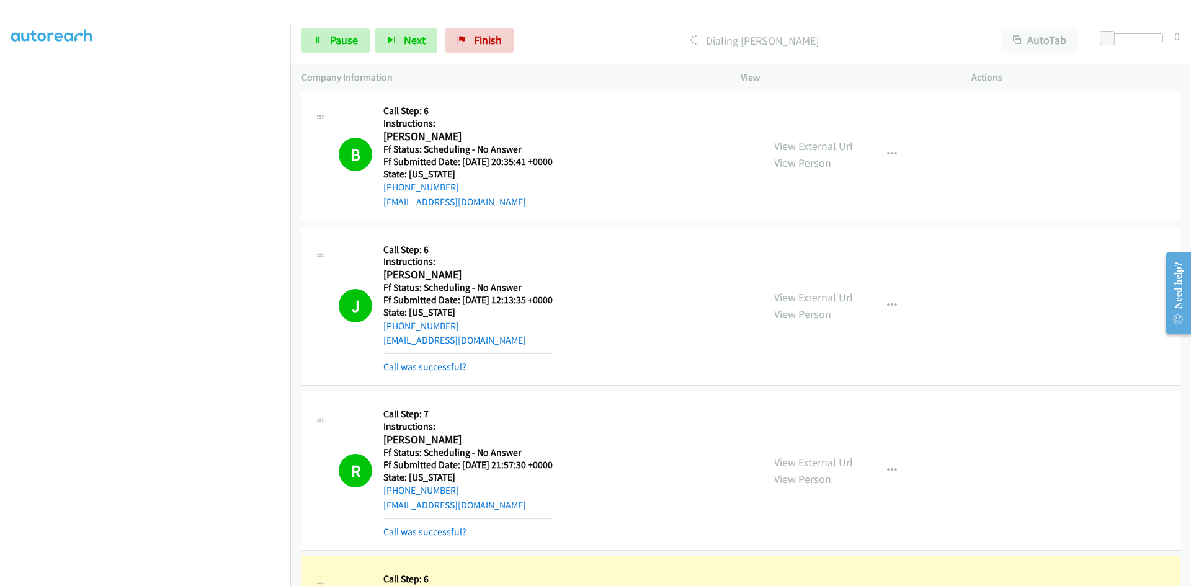
click at [459, 364] on link "Call was successful?" at bounding box center [424, 367] width 83 height 12
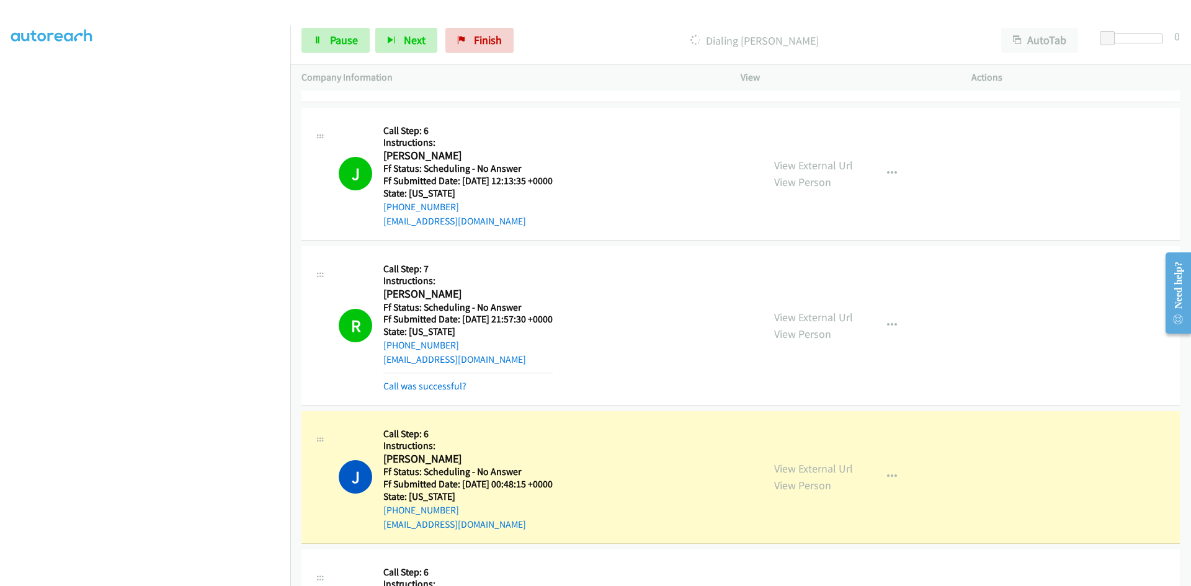
scroll to position [4033, 0]
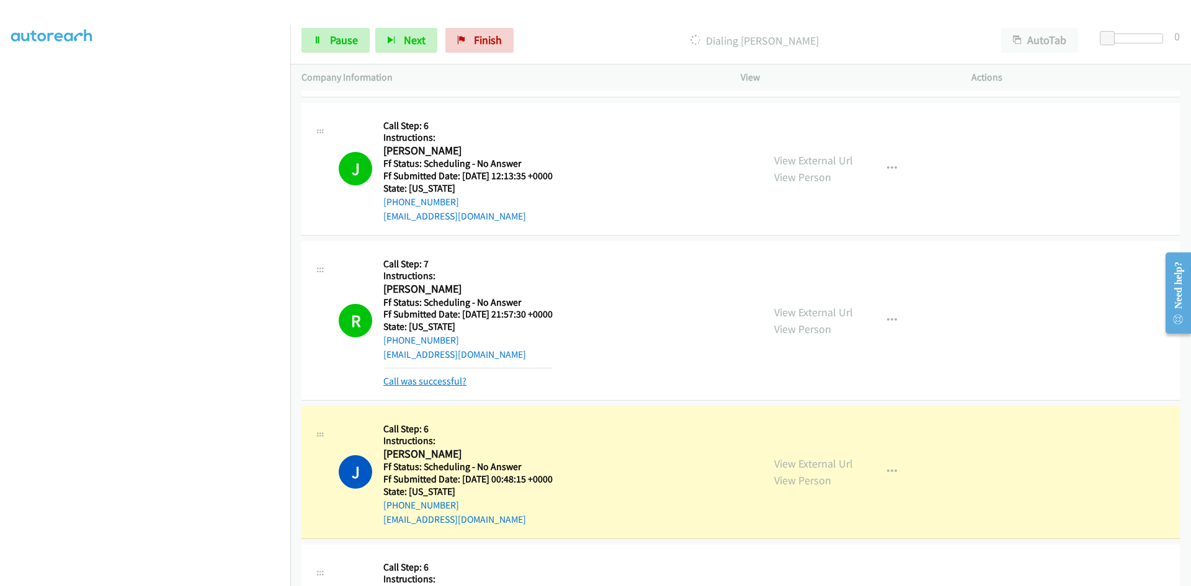
click at [458, 382] on link "Call was successful?" at bounding box center [424, 381] width 83 height 12
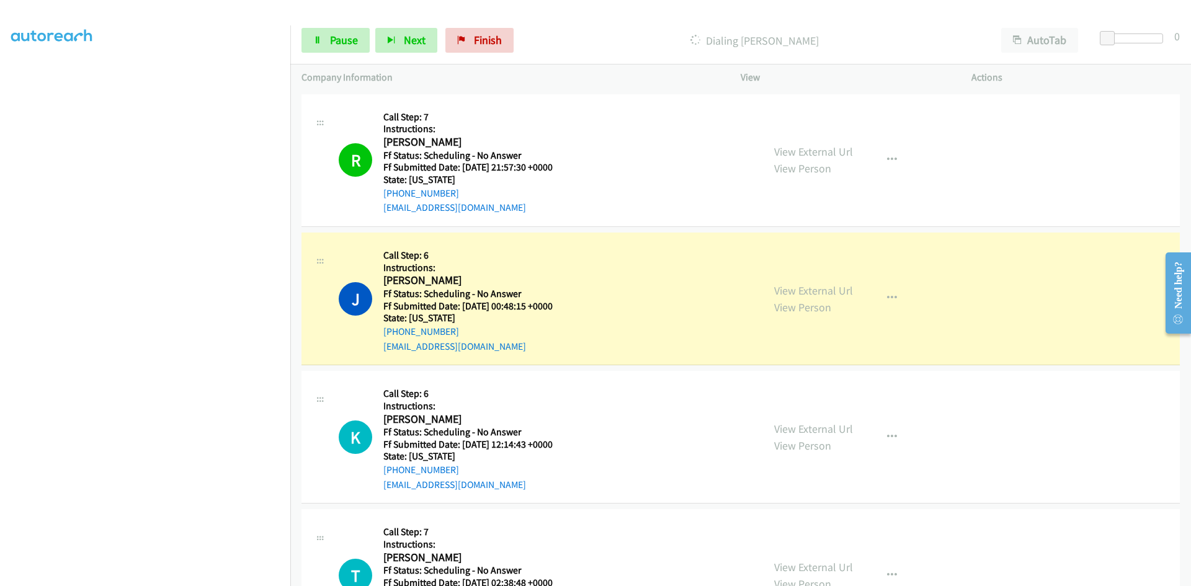
scroll to position [4220, 0]
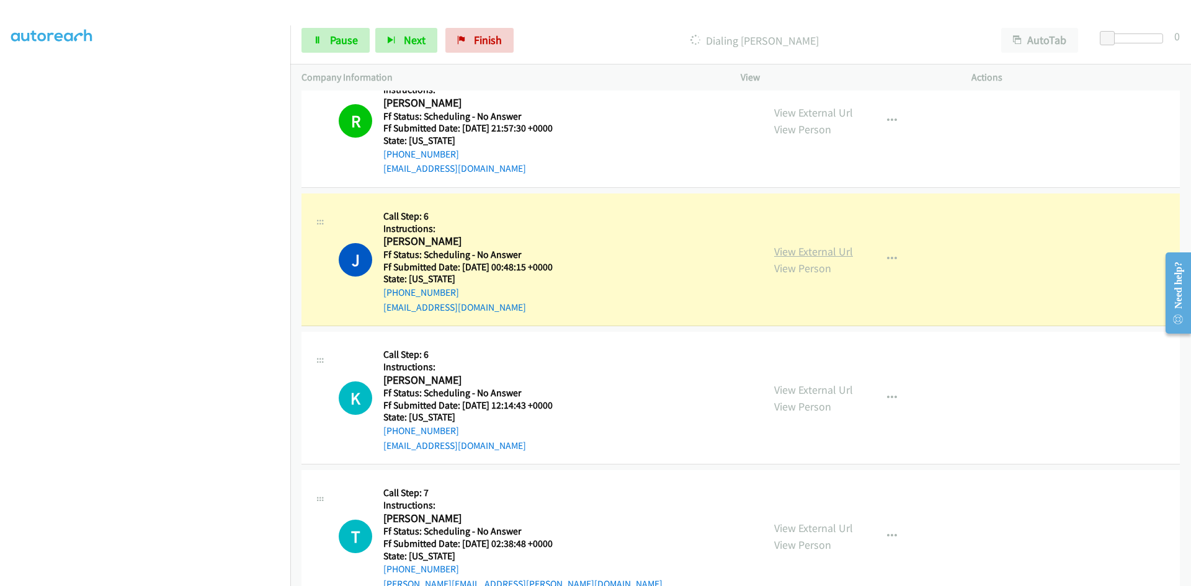
click at [838, 253] on link "View External Url" at bounding box center [813, 251] width 79 height 14
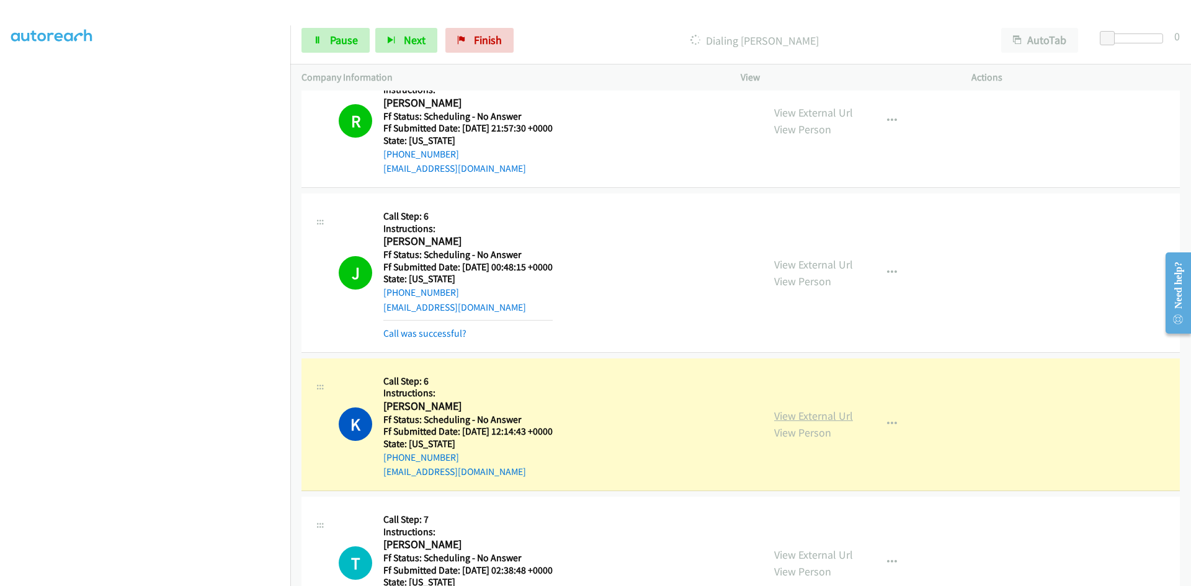
click at [792, 416] on link "View External Url" at bounding box center [813, 416] width 79 height 14
click at [433, 333] on link "Call was successful?" at bounding box center [424, 334] width 83 height 12
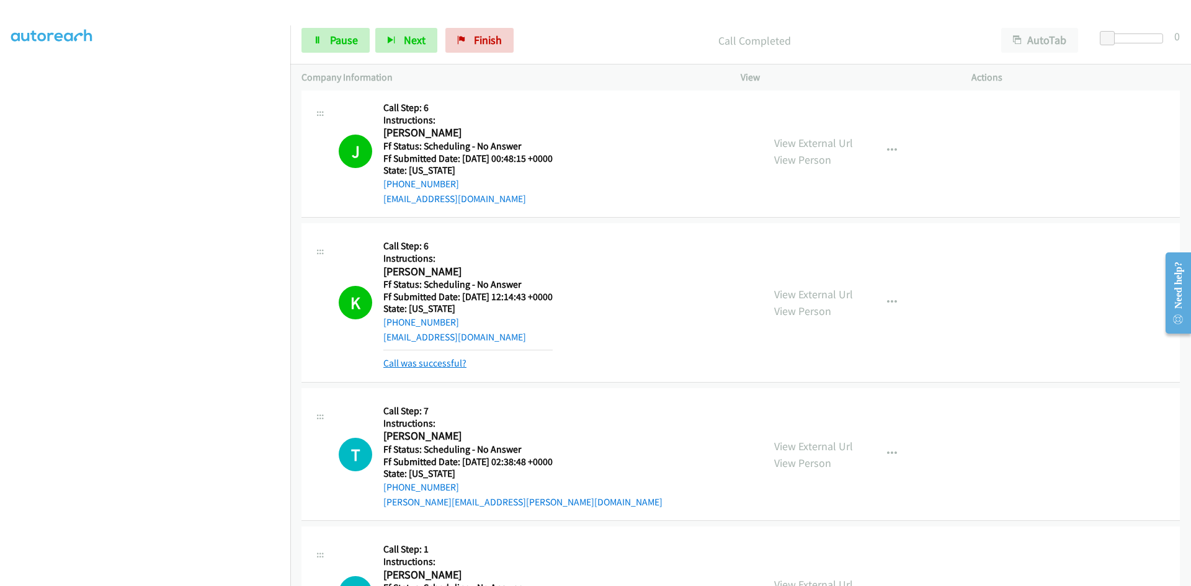
scroll to position [4344, 0]
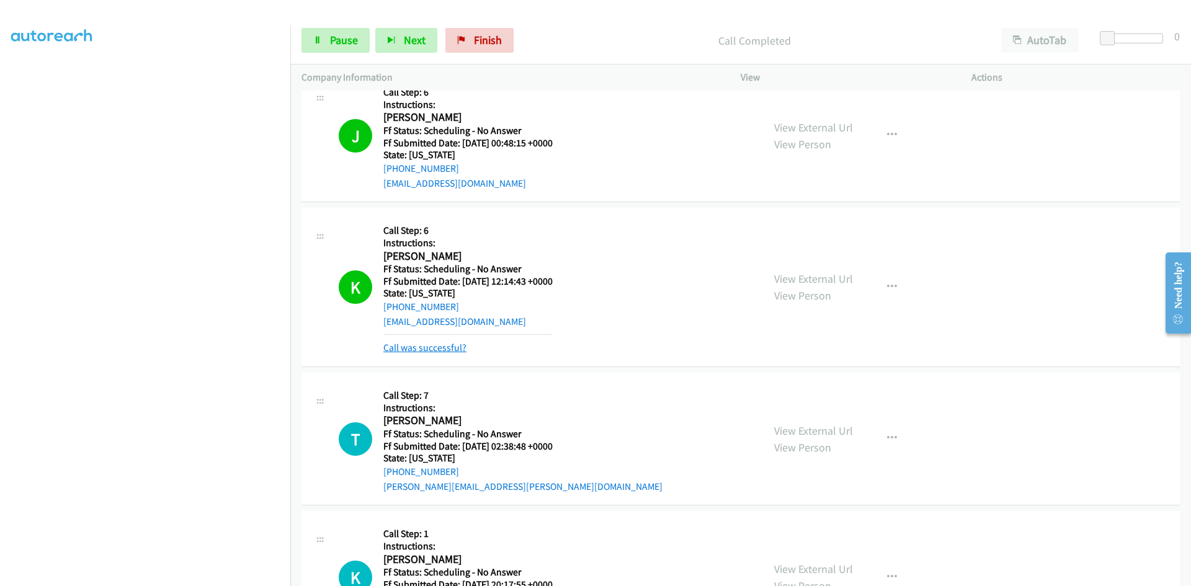
click at [442, 344] on link "Call was successful?" at bounding box center [424, 348] width 83 height 12
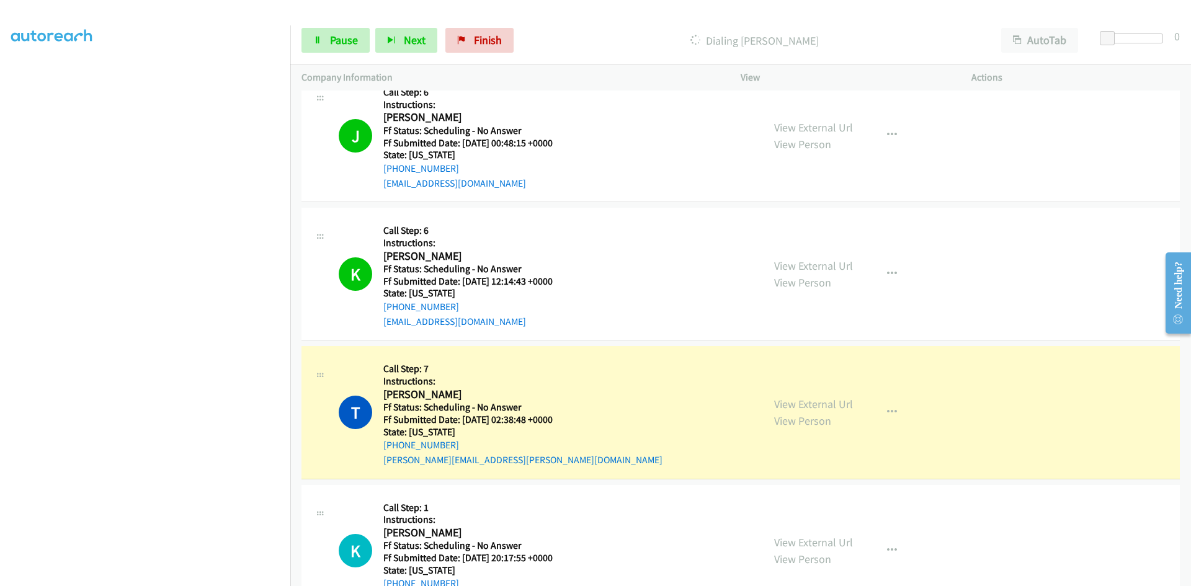
click at [642, 38] on p "Dialing Trey Joiner" at bounding box center [755, 40] width 449 height 17
click at [833, 403] on link "View External Url" at bounding box center [813, 404] width 79 height 14
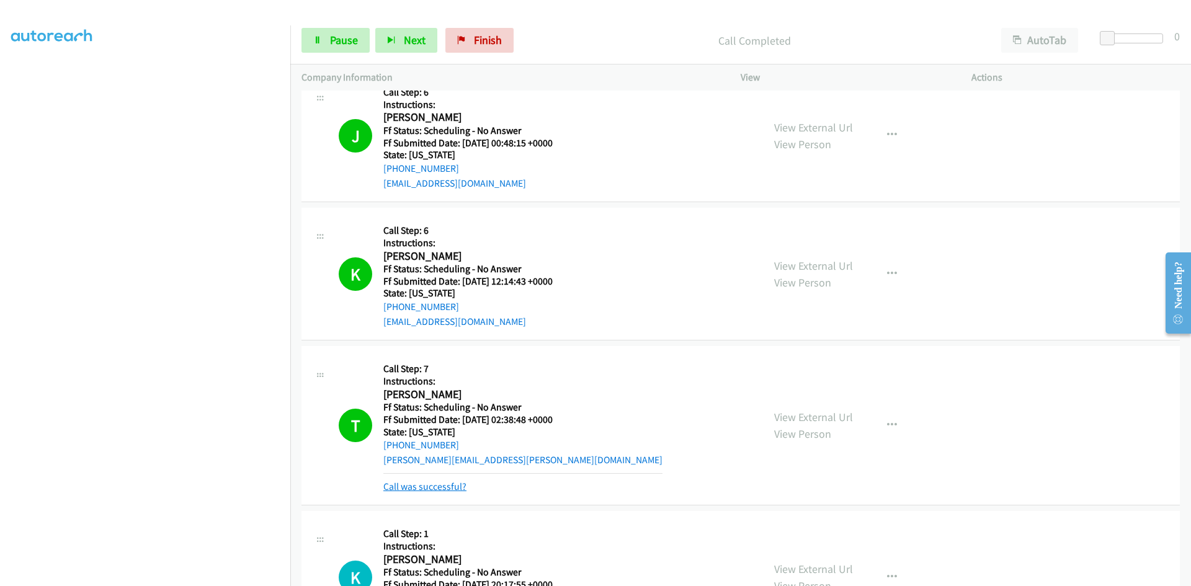
click at [406, 490] on link "Call was successful?" at bounding box center [424, 487] width 83 height 12
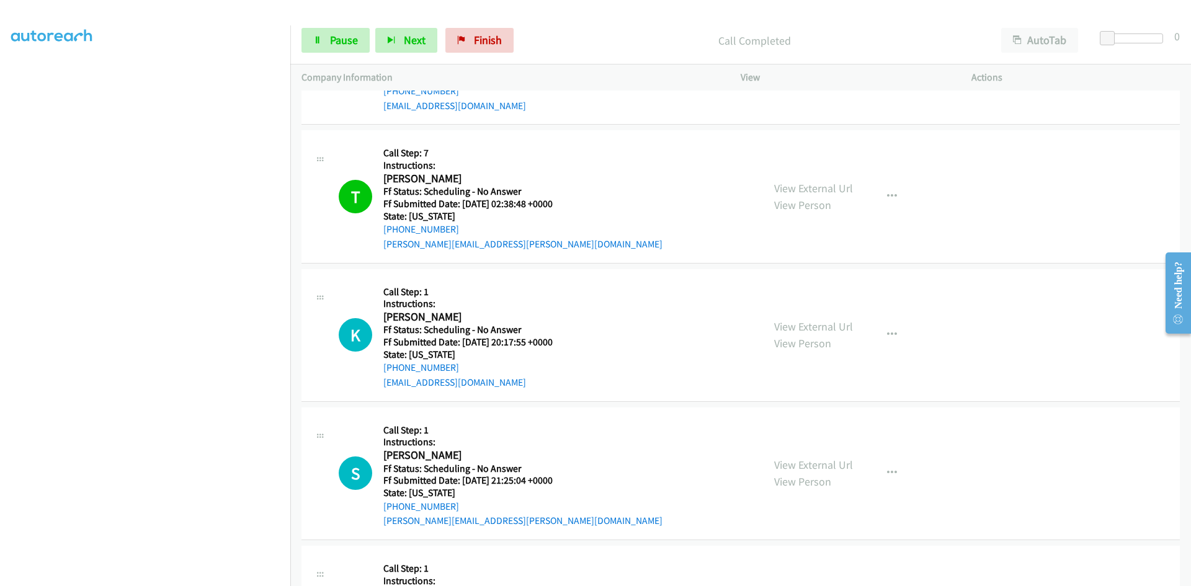
scroll to position [4716, 0]
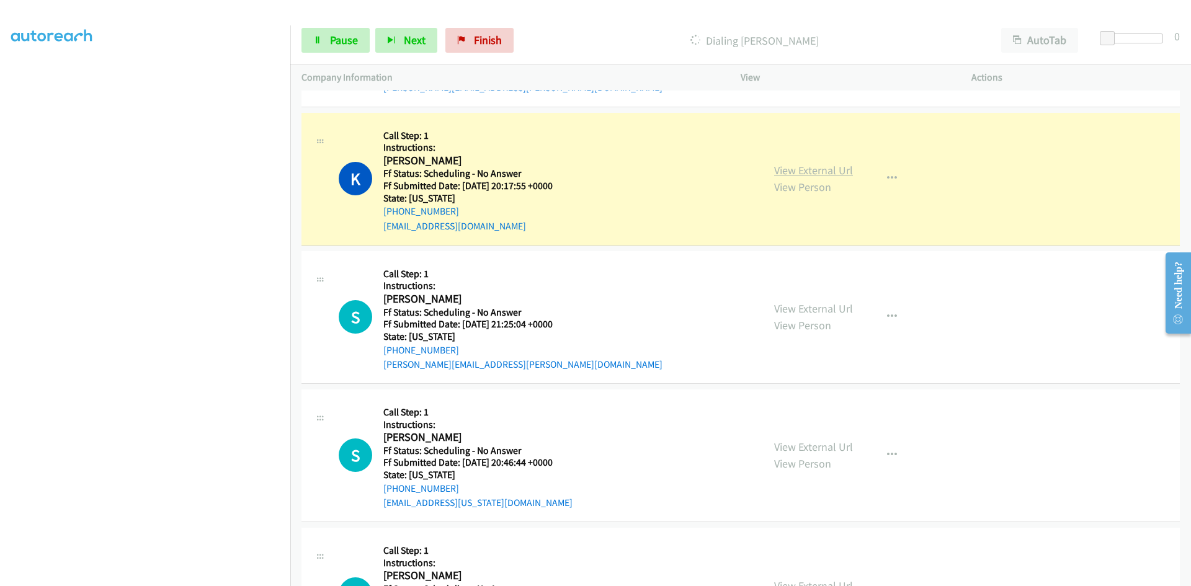
click at [838, 174] on link "View External Url" at bounding box center [813, 170] width 79 height 14
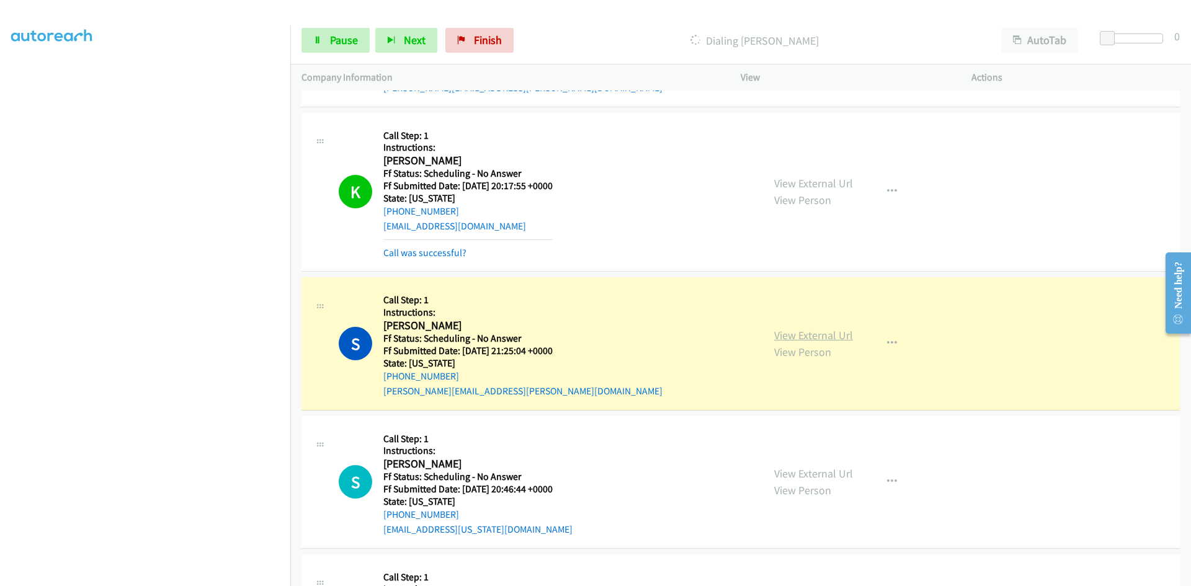
click at [824, 335] on link "View External Url" at bounding box center [813, 335] width 79 height 14
click at [323, 36] on link "Pause" at bounding box center [336, 40] width 68 height 25
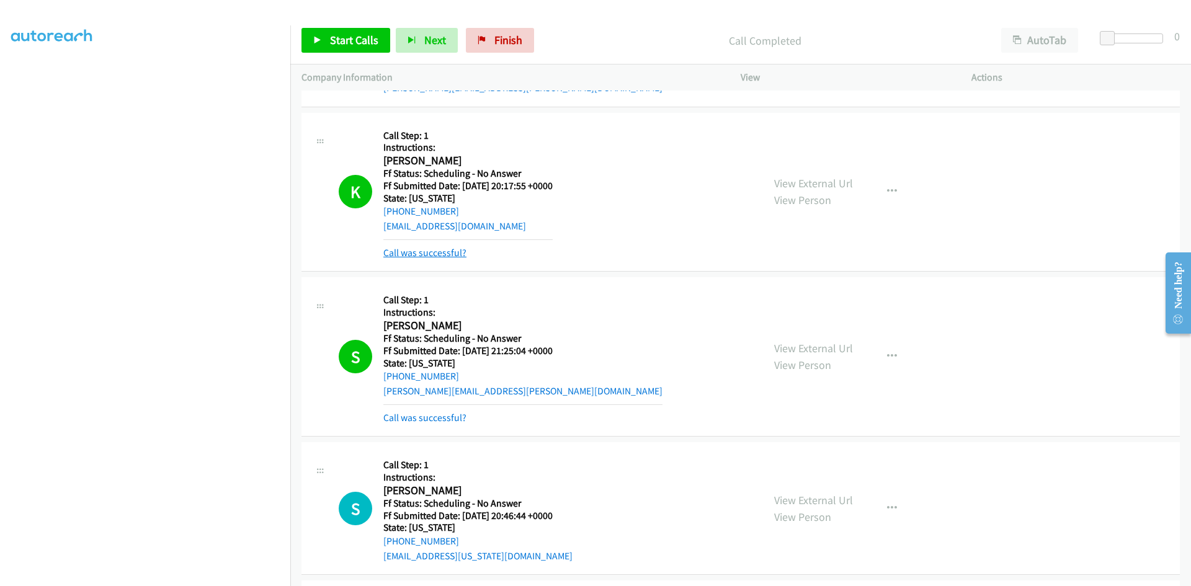
click at [447, 251] on link "Call was successful?" at bounding box center [424, 253] width 83 height 12
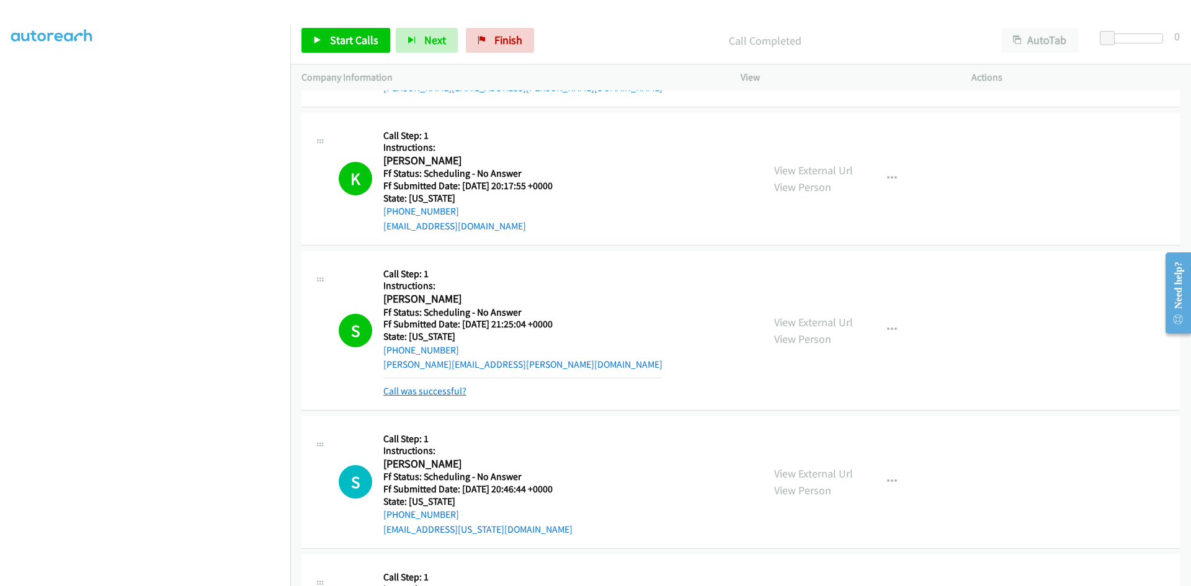
click at [433, 395] on link "Call was successful?" at bounding box center [424, 391] width 83 height 12
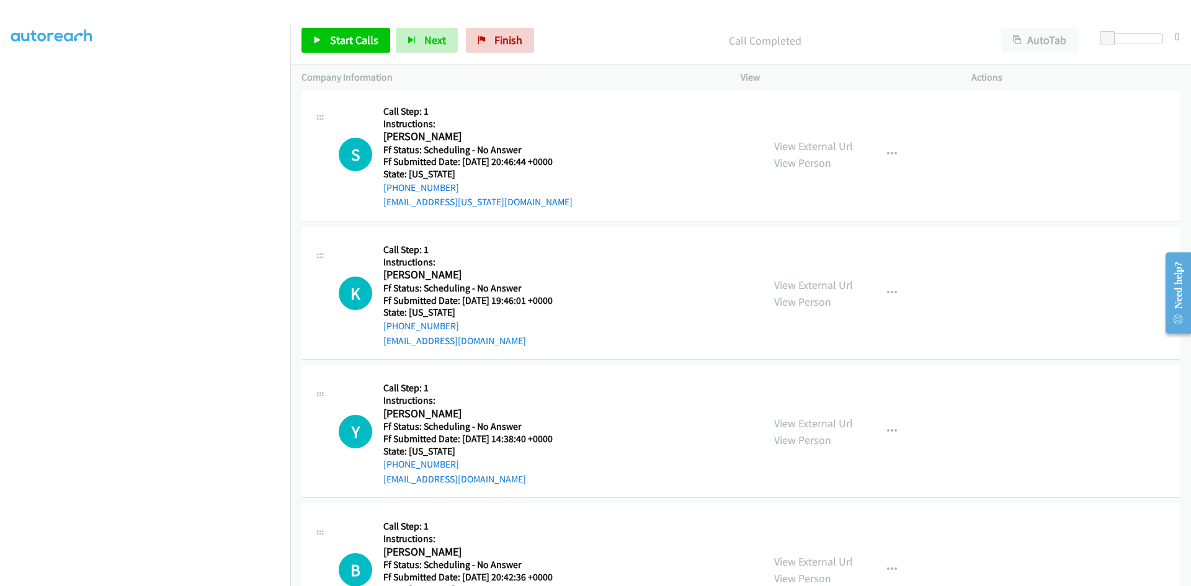
scroll to position [5026, 0]
